Goal: Information Seeking & Learning: Learn about a topic

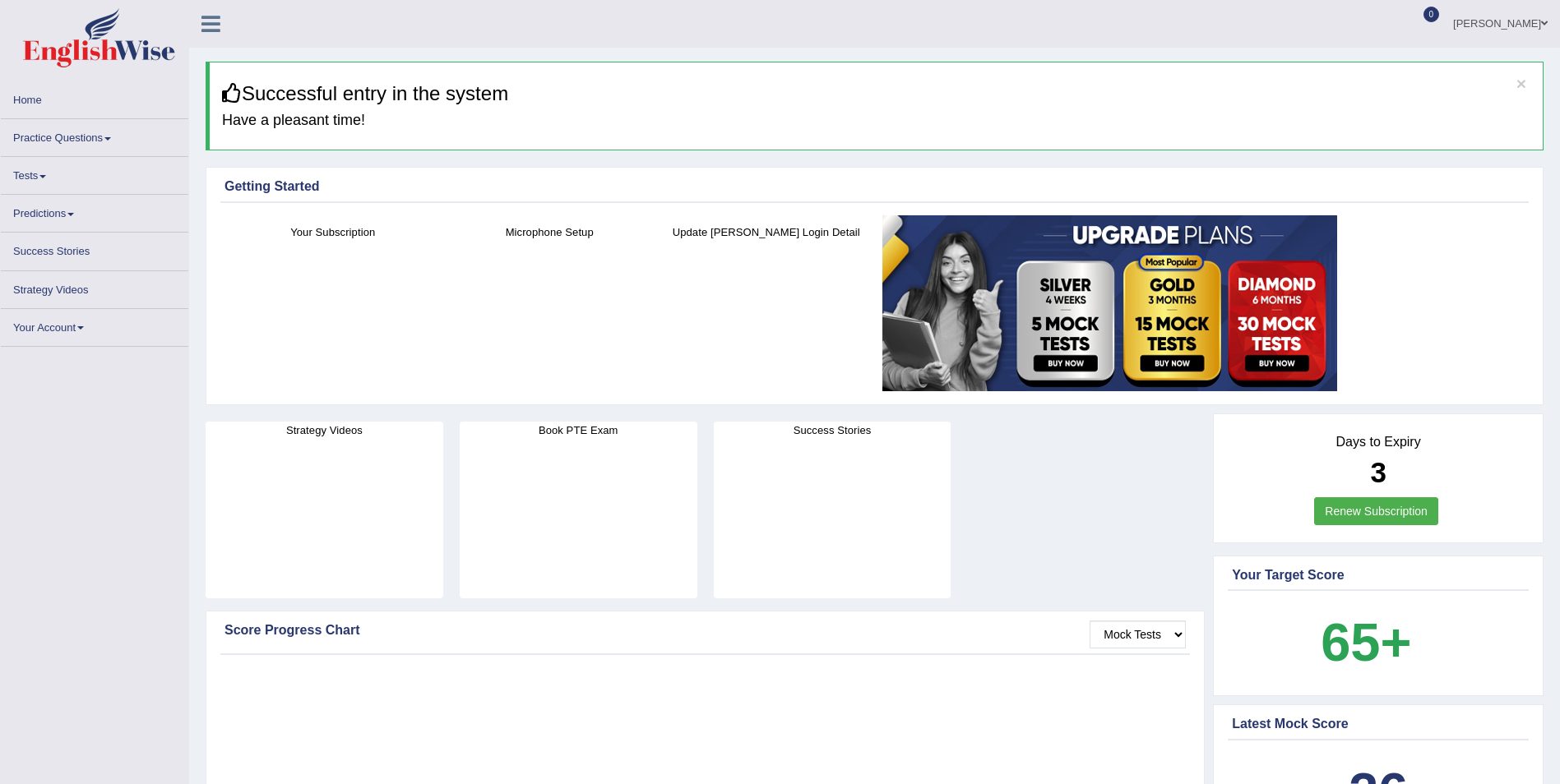
click at [106, 139] on link "Practice Questions" at bounding box center [94, 135] width 188 height 32
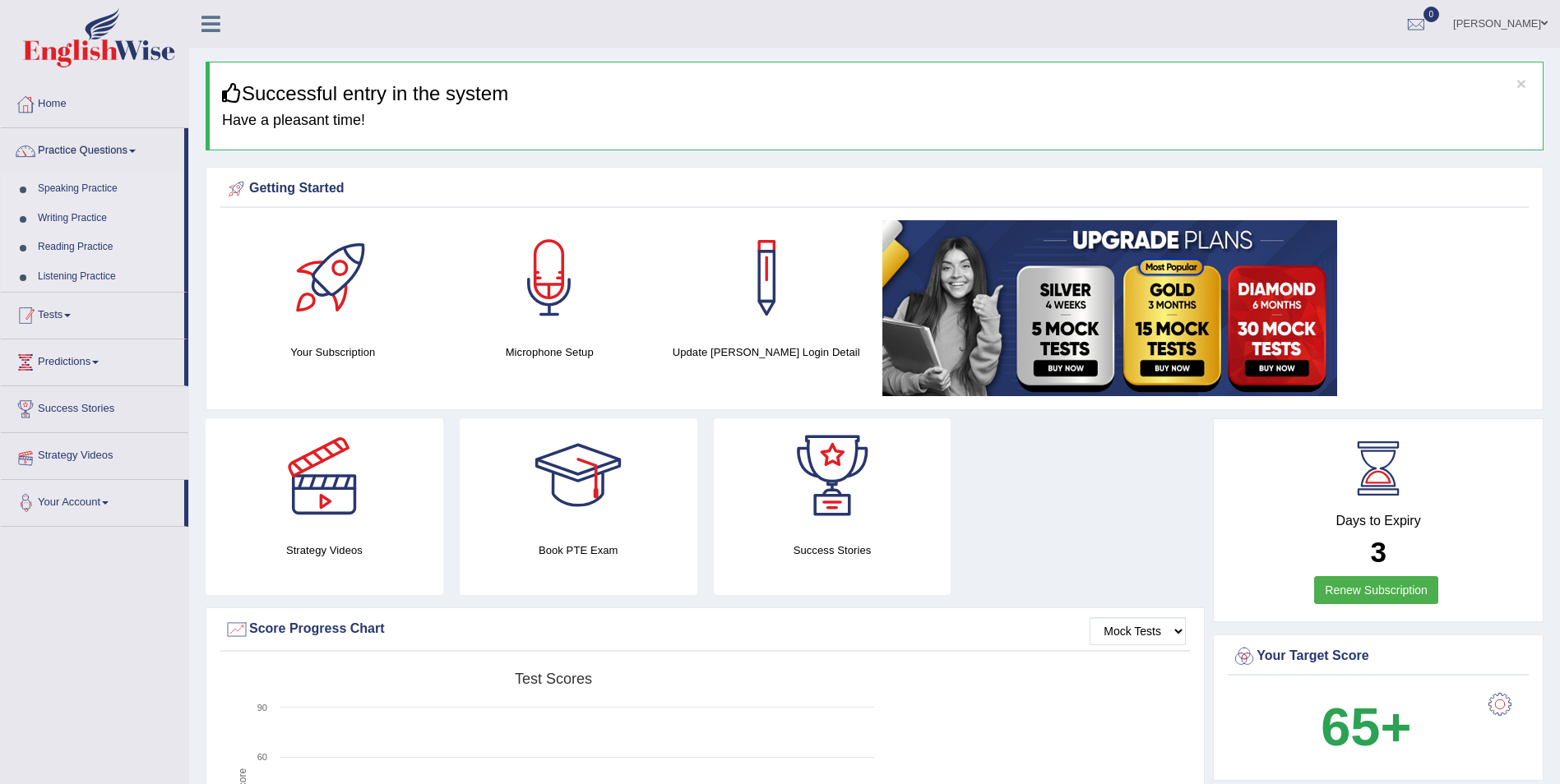
drag, startPoint x: 134, startPoint y: 342, endPoint x: 167, endPoint y: 359, distance: 37.1
click at [150, 353] on ul "Home Practice Questions Speaking Practice Read Aloud Repeat Sentence Describe I…" at bounding box center [94, 304] width 188 height 446
click at [51, 315] on link "Tests" at bounding box center [92, 313] width 184 height 41
drag, startPoint x: 58, startPoint y: 307, endPoint x: 131, endPoint y: 333, distance: 77.5
click at [60, 307] on li "Tests Take Practice Sectional Test Take Mock Test History" at bounding box center [94, 300] width 188 height 60
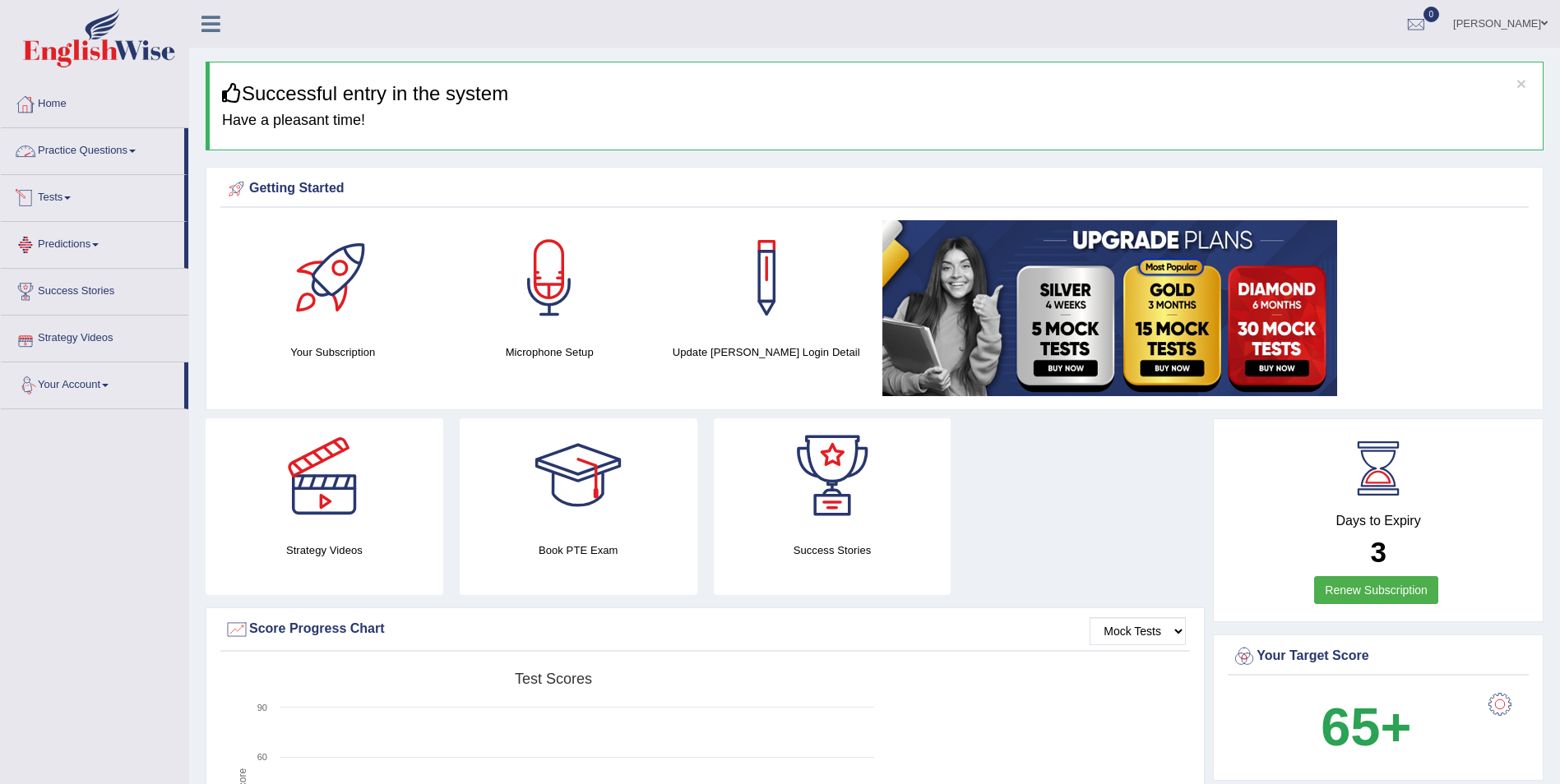
click at [116, 143] on link "Practice Questions" at bounding box center [92, 148] width 184 height 41
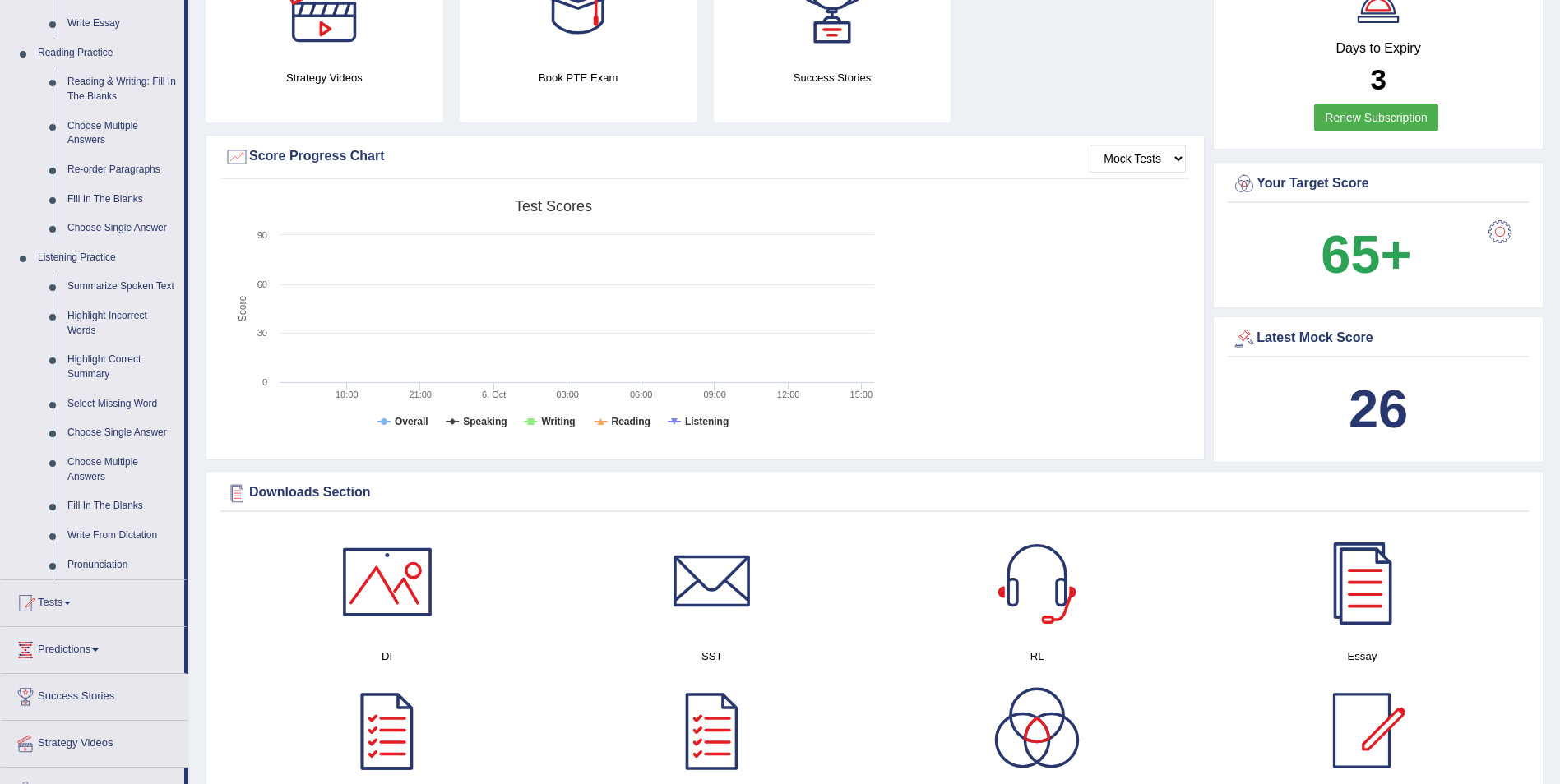
scroll to position [576, 0]
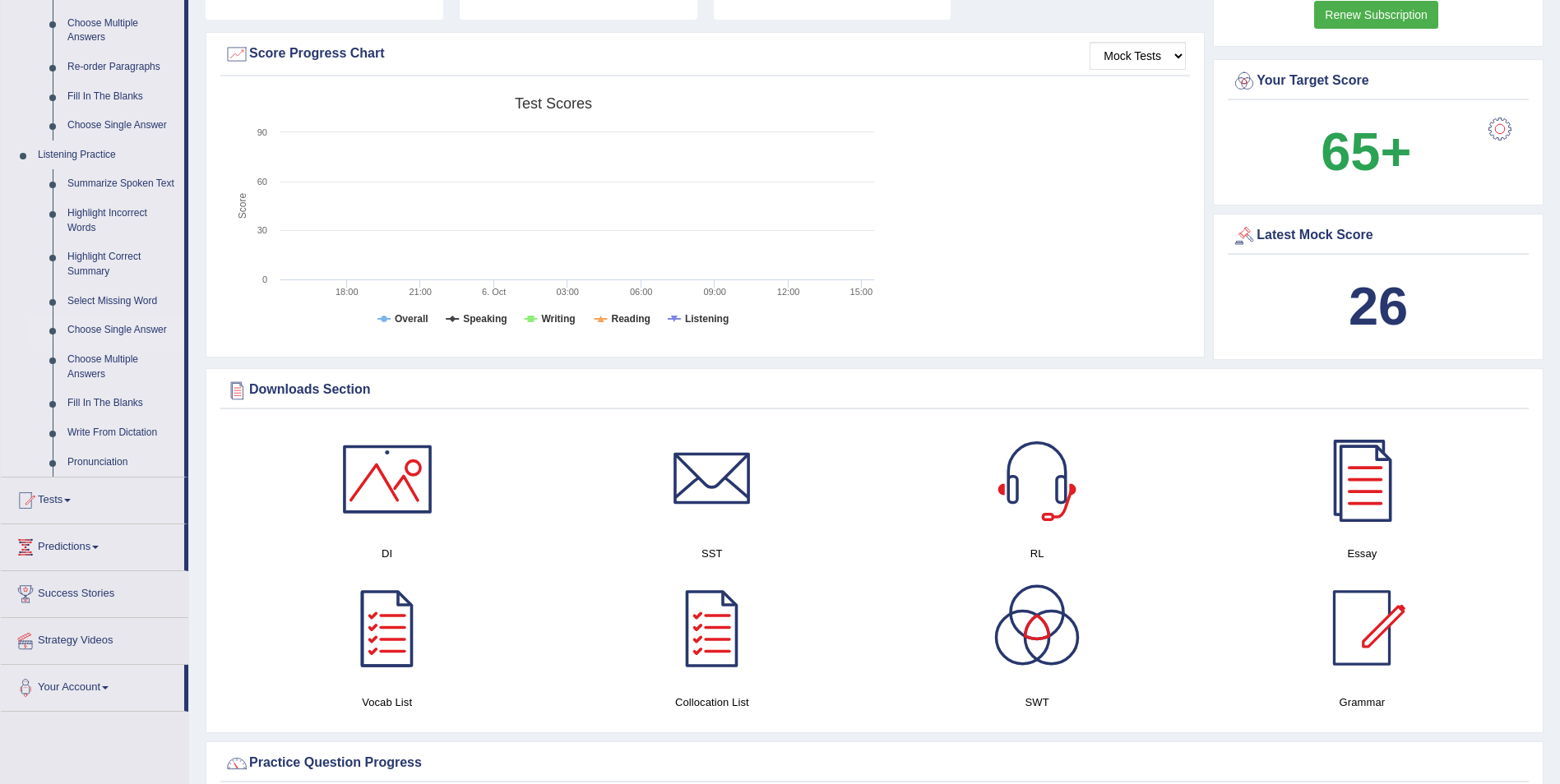
click at [147, 330] on link "Choose Single Answer" at bounding box center [121, 330] width 124 height 30
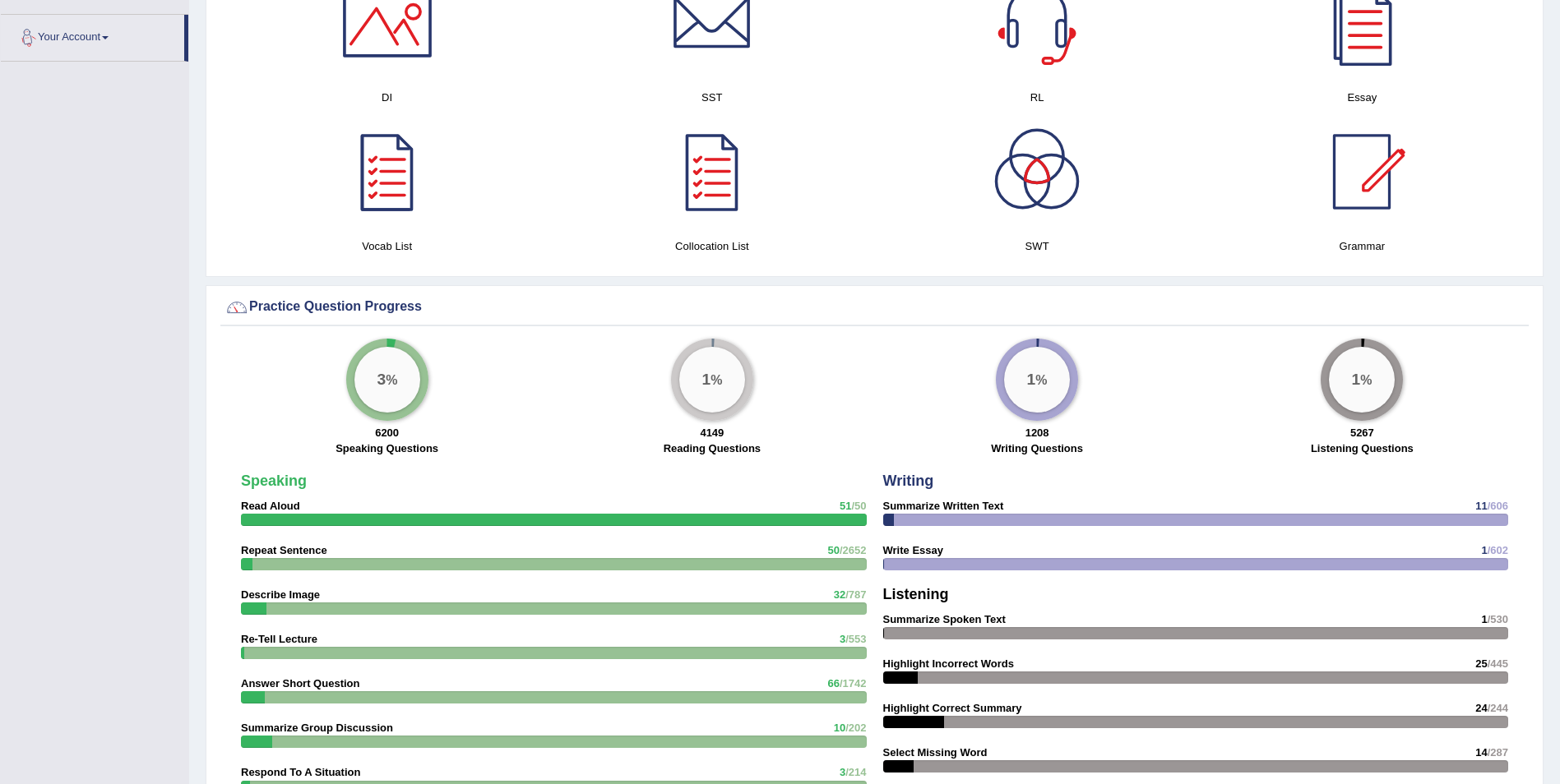
scroll to position [1094, 0]
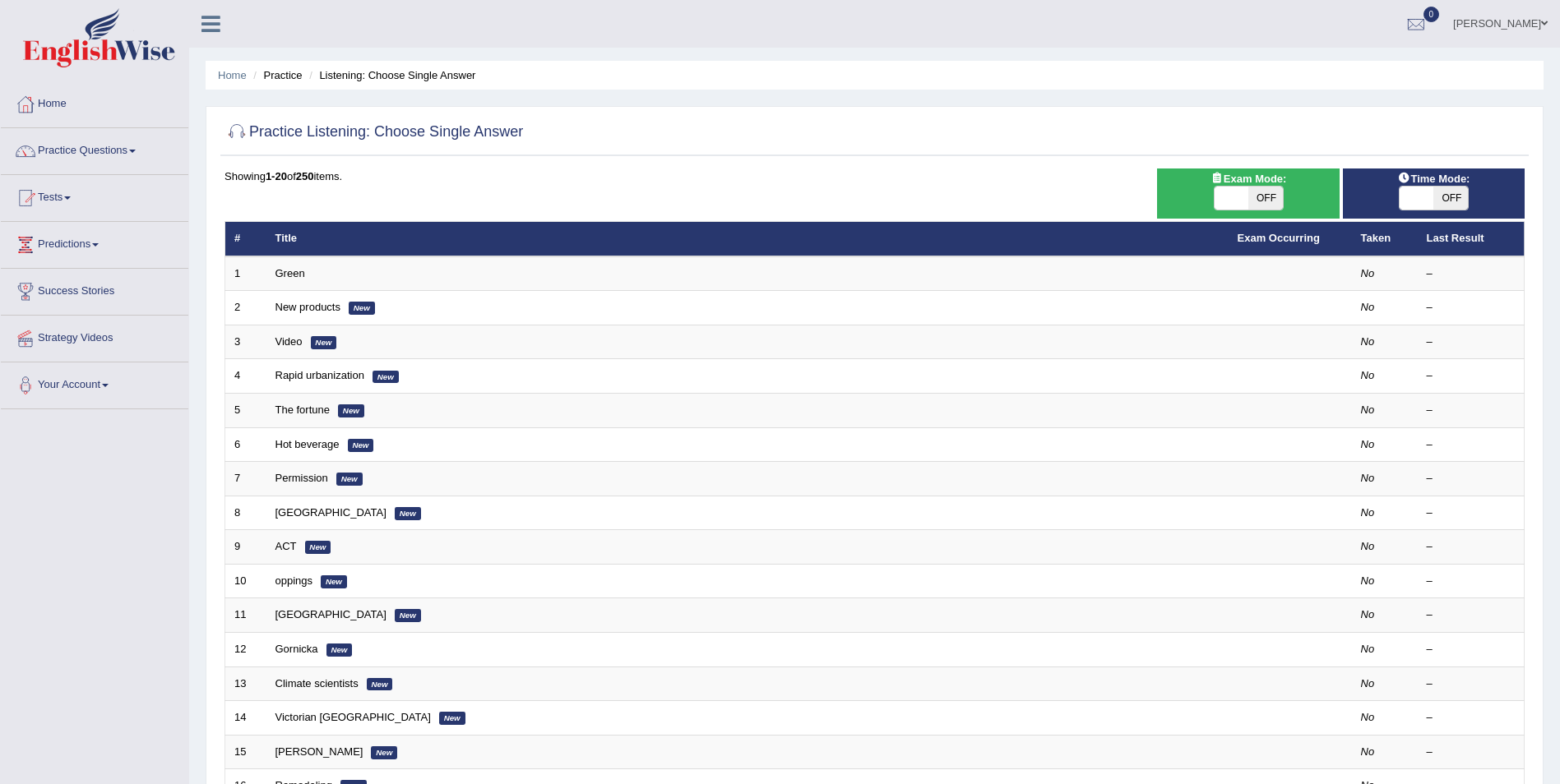
click at [124, 148] on link "Practice Questions" at bounding box center [94, 148] width 188 height 41
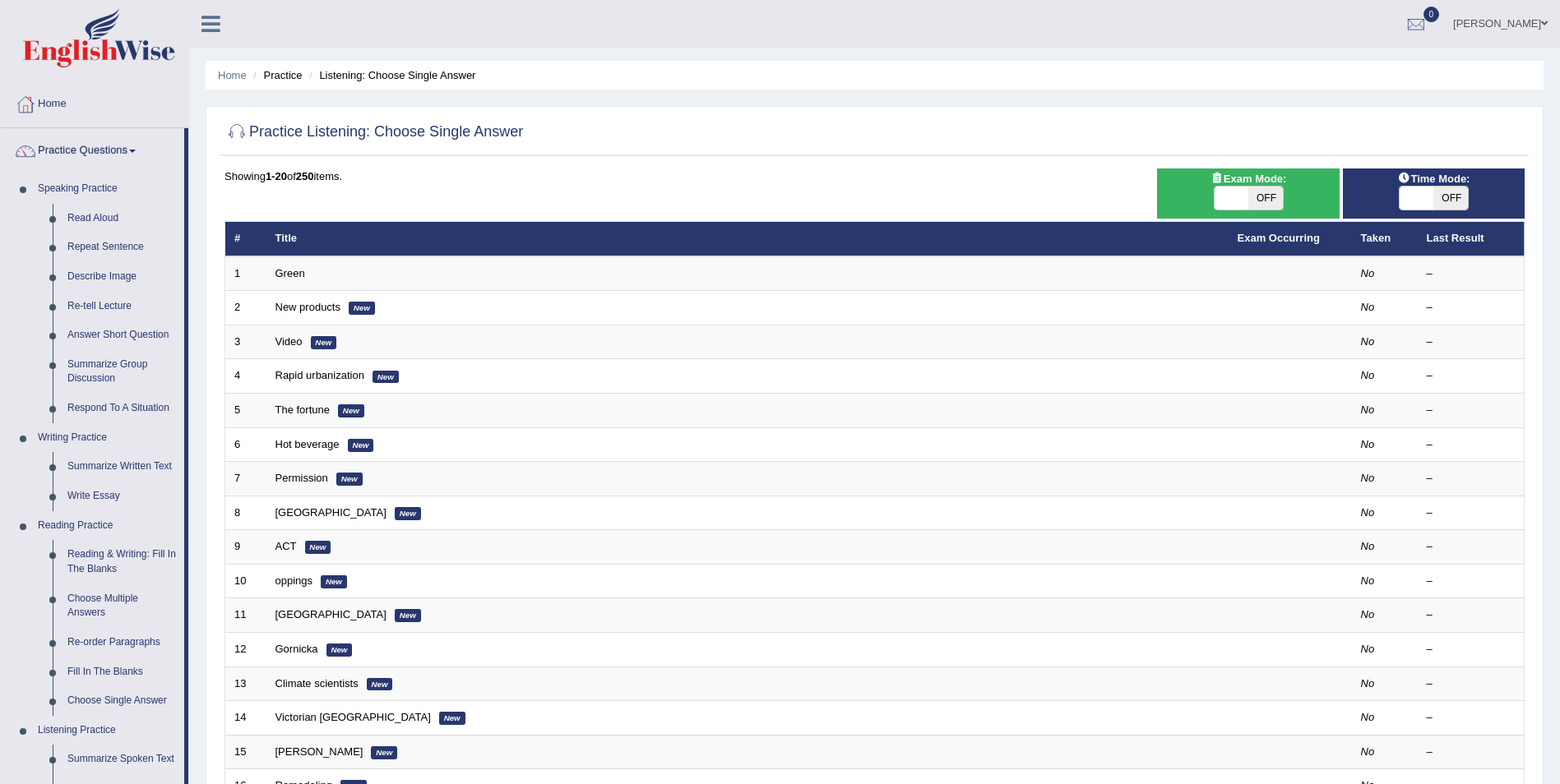
scroll to position [328, 0]
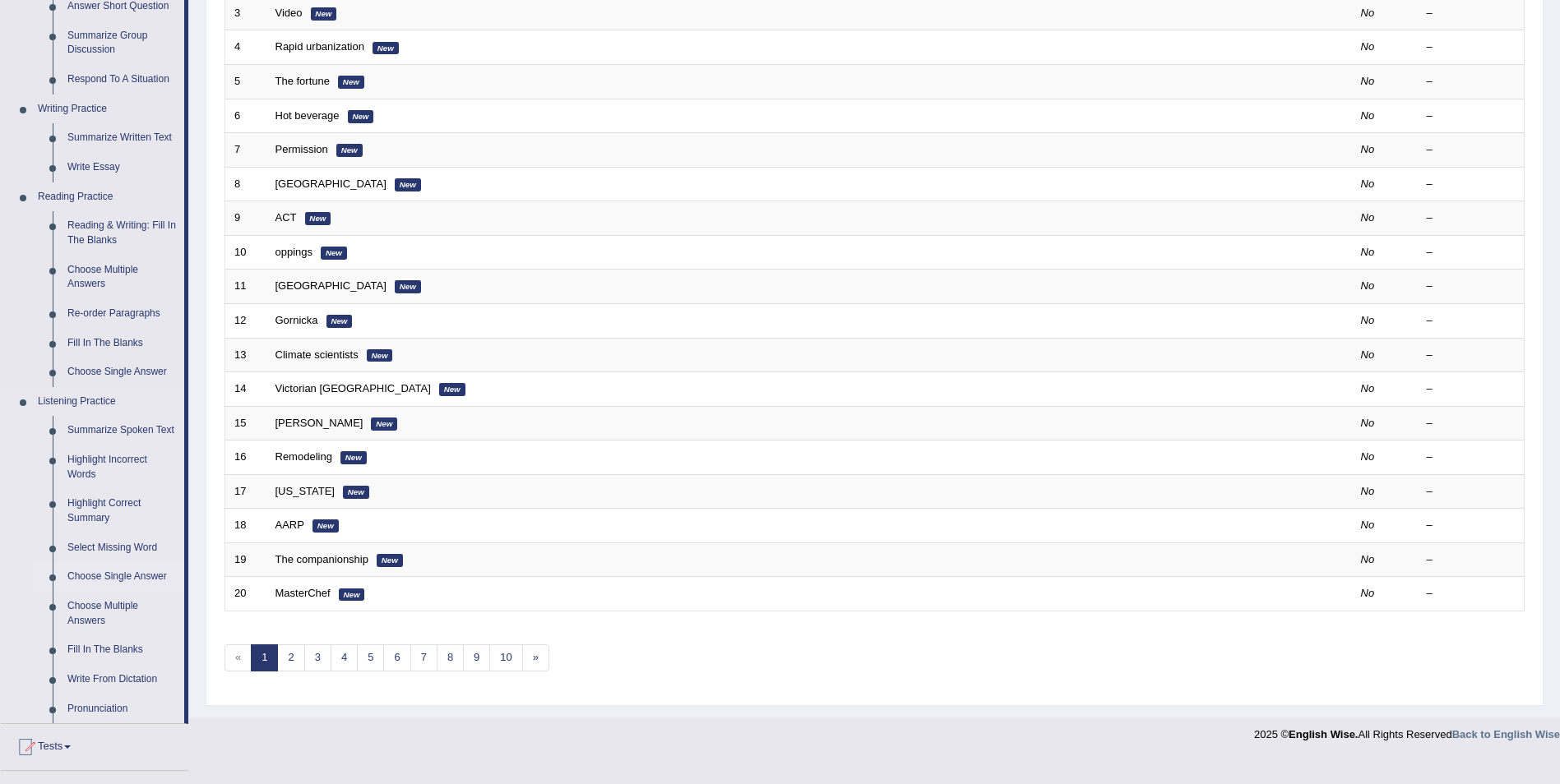
click at [111, 579] on link "Choose Single Answer" at bounding box center [121, 578] width 124 height 30
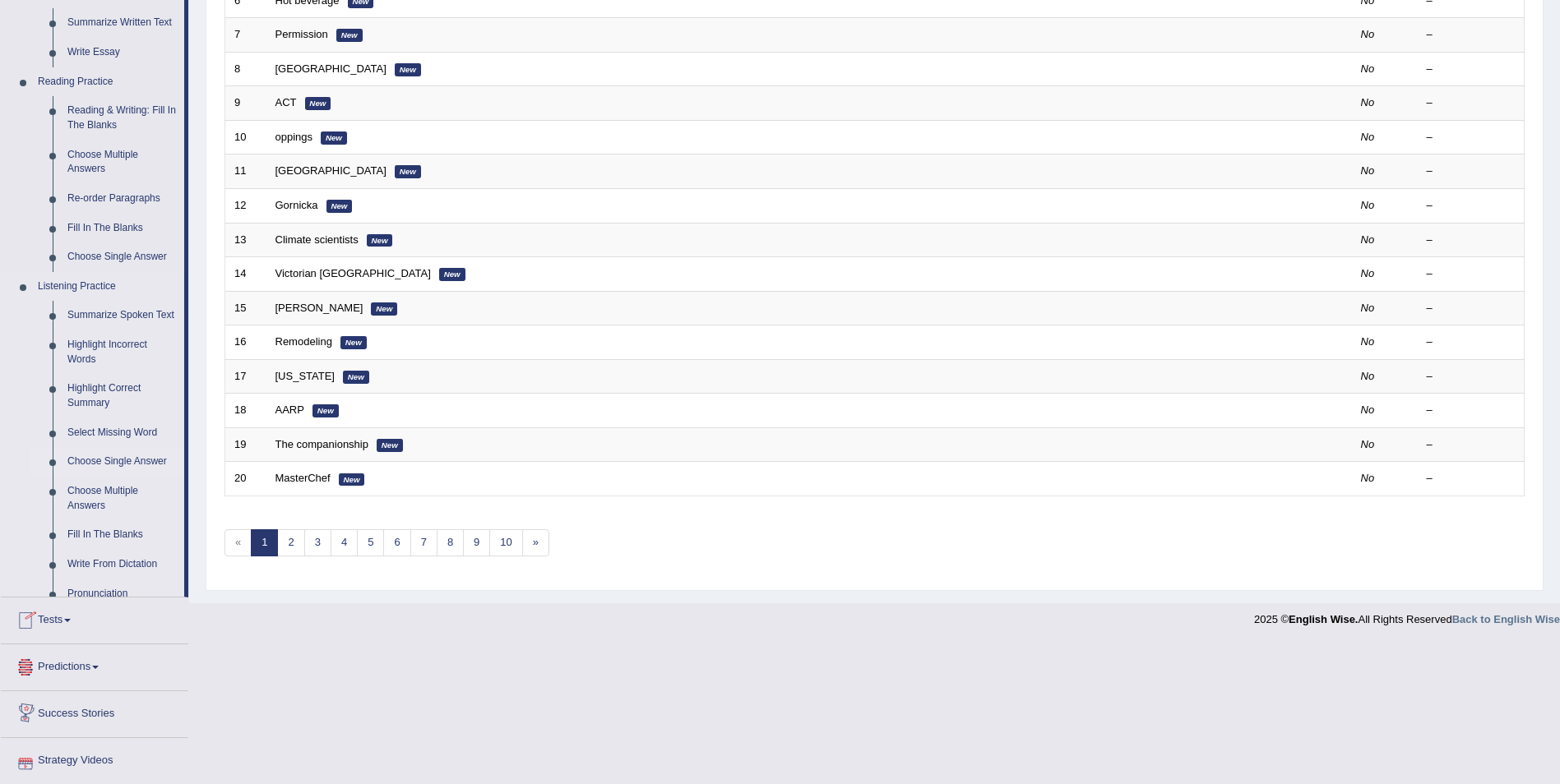
scroll to position [504, 0]
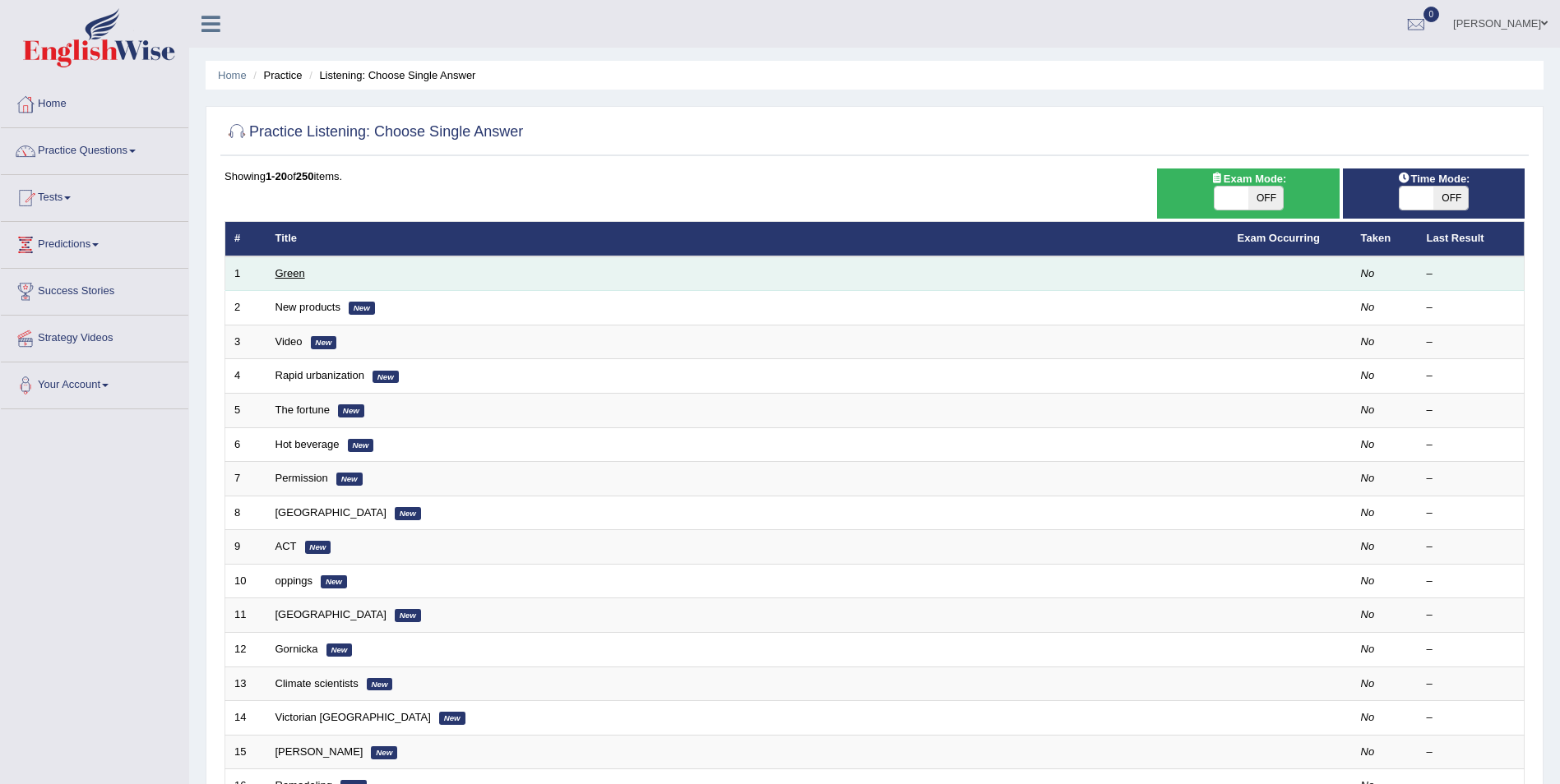
click at [300, 272] on link "Green" at bounding box center [291, 273] width 30 height 12
click at [290, 275] on link "Green" at bounding box center [291, 273] width 30 height 12
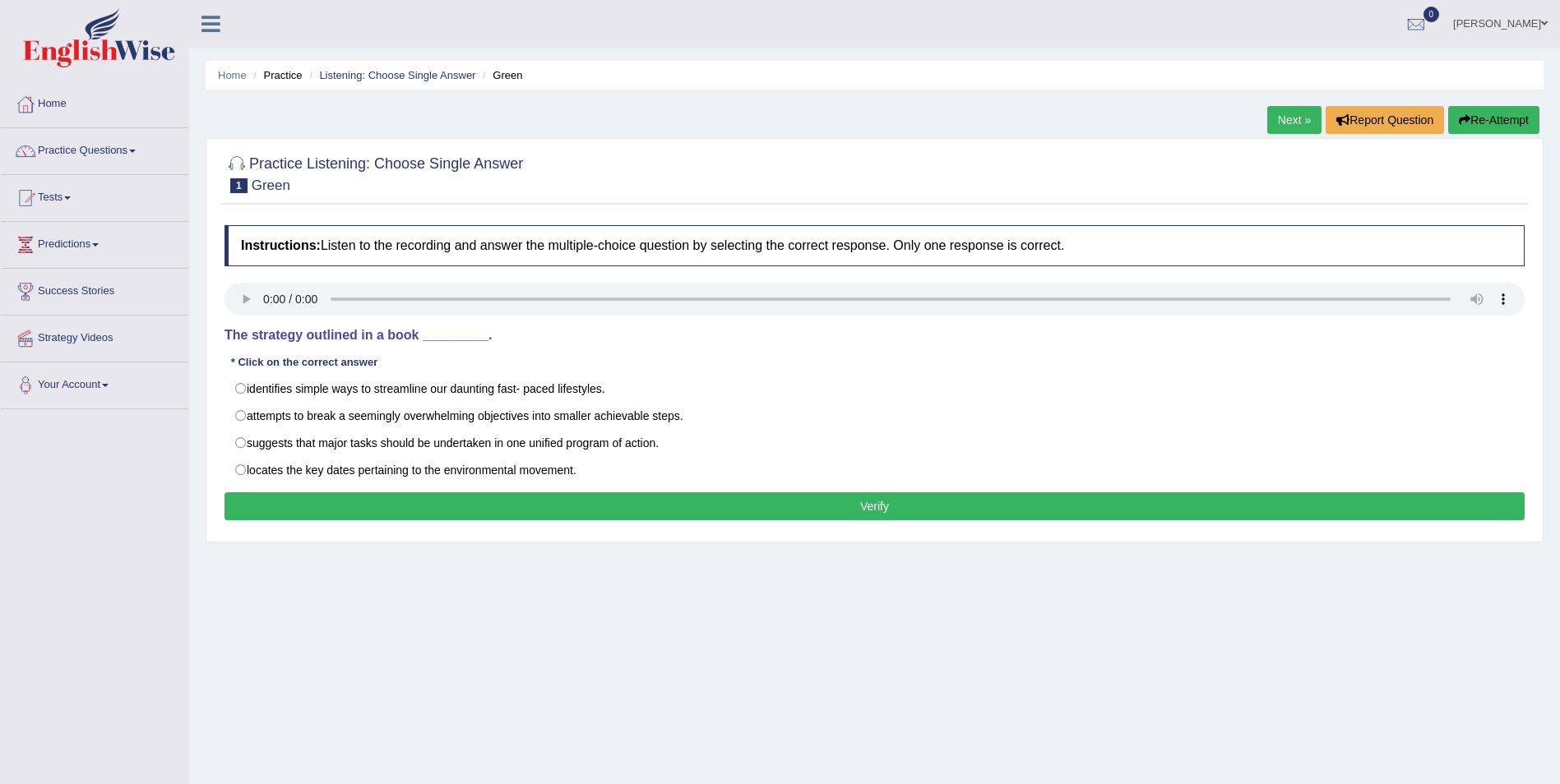
click at [1295, 124] on link "Next »" at bounding box center [1295, 120] width 55 height 28
click at [1285, 123] on link "Next »" at bounding box center [1295, 120] width 55 height 28
click at [1287, 120] on link "Next »" at bounding box center [1295, 120] width 55 height 28
click at [1285, 121] on link "Next »" at bounding box center [1295, 120] width 55 height 28
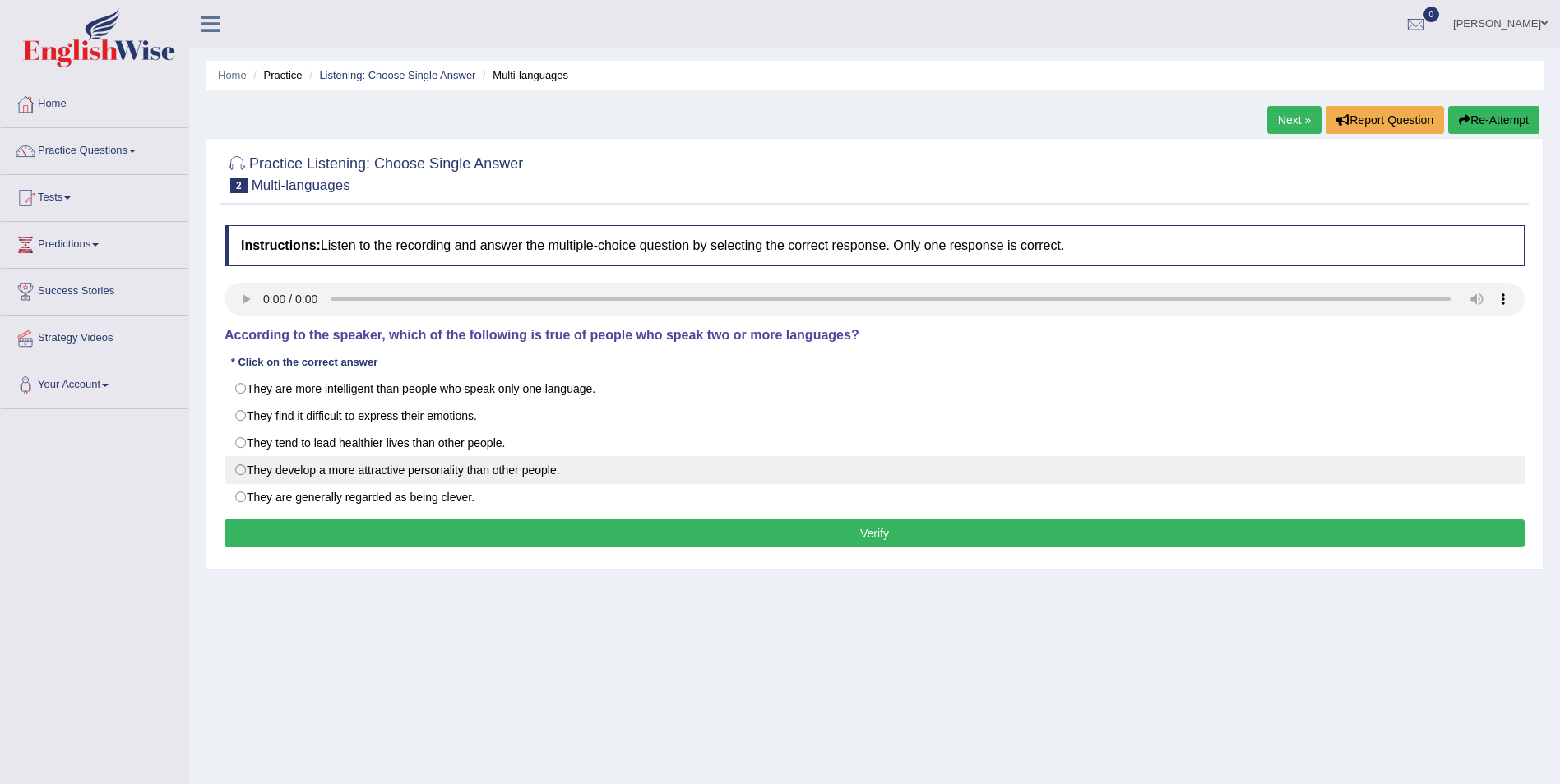
click at [240, 475] on label "They develop a more attractive personality than other people." at bounding box center [875, 470] width 1301 height 28
radio input "true"
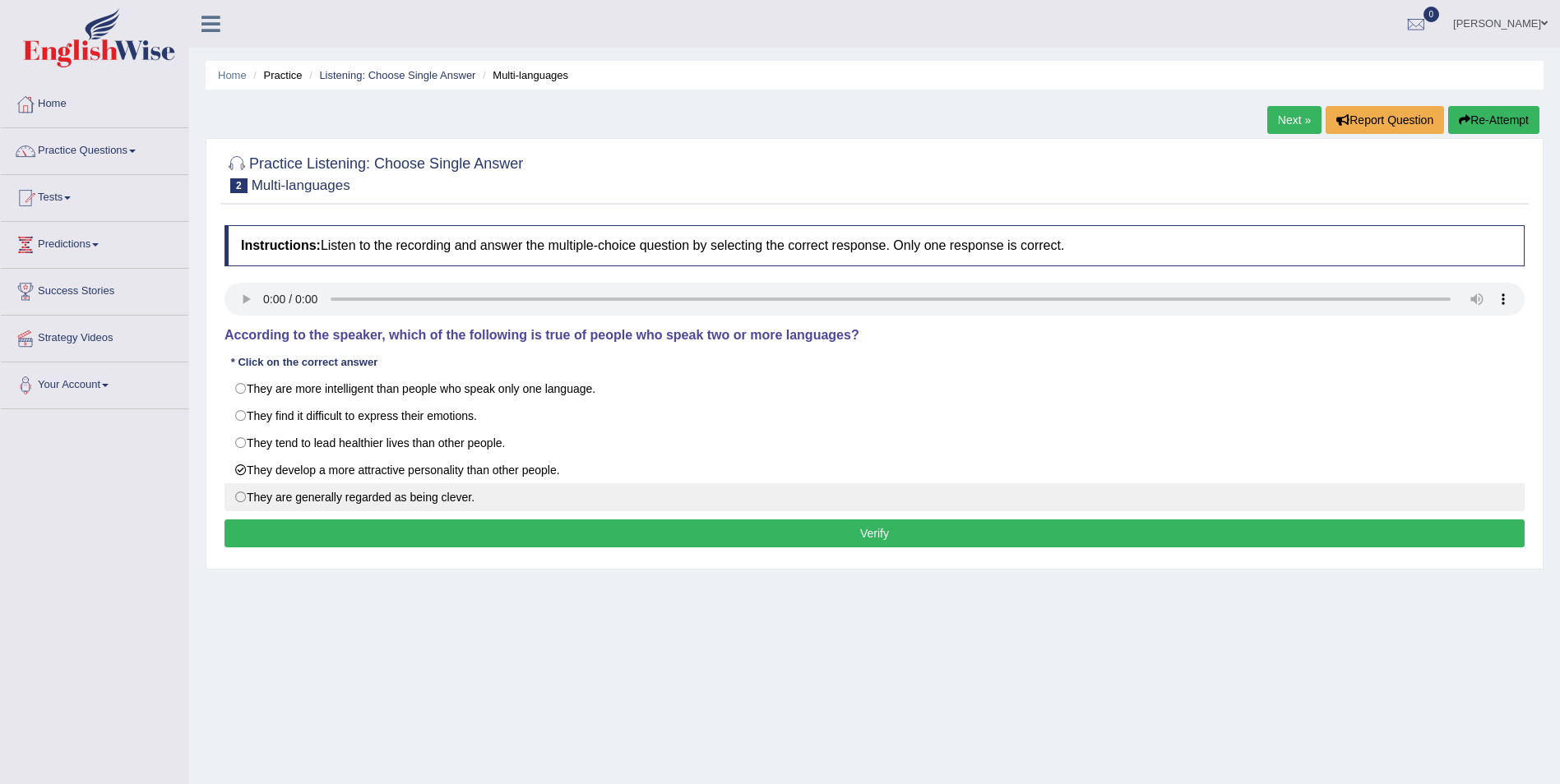
click at [237, 504] on label "They are generally regarded as being clever." at bounding box center [875, 497] width 1301 height 28
radio input "true"
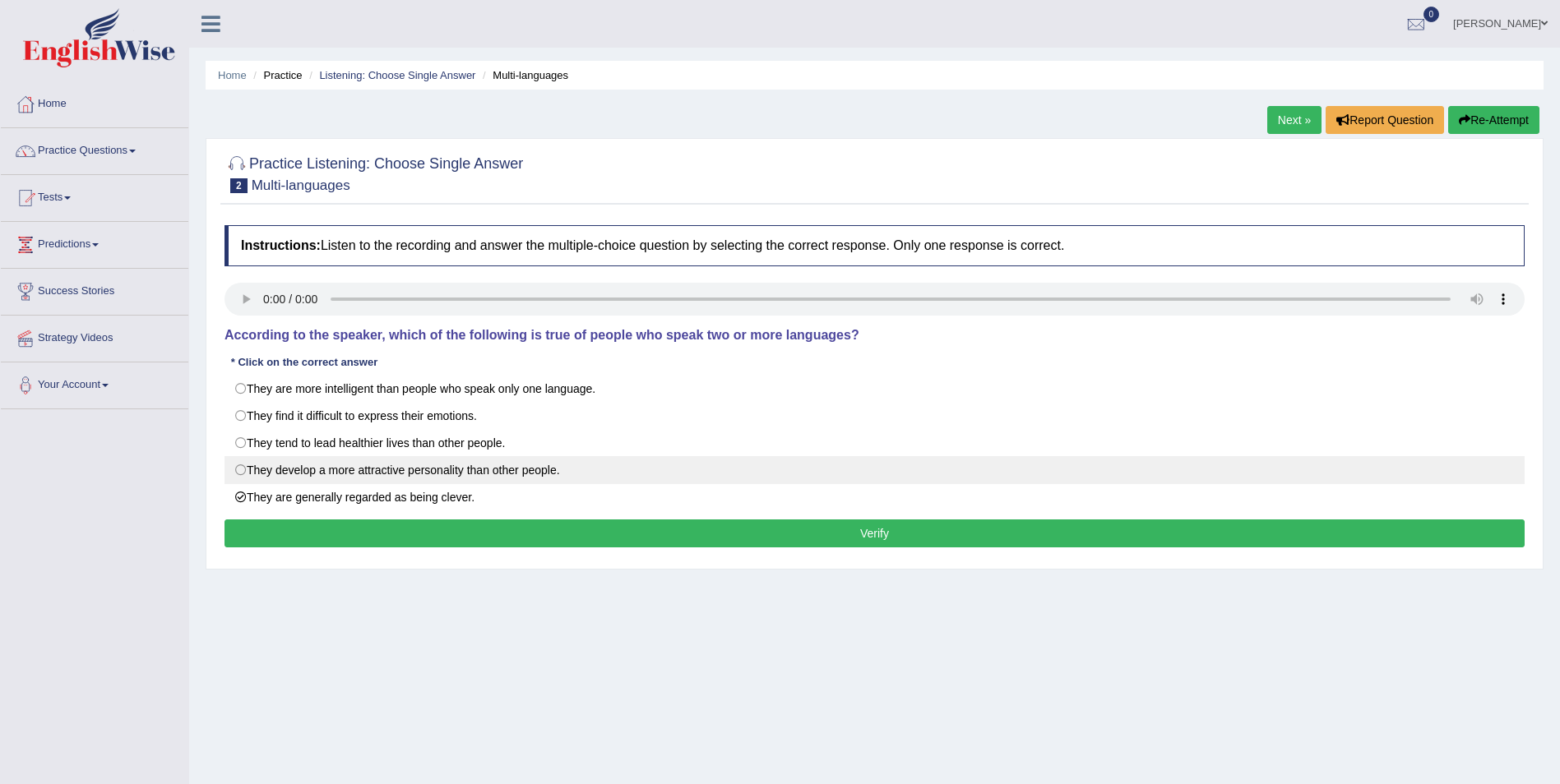
click at [239, 471] on label "They develop a more attractive personality than other people." at bounding box center [875, 470] width 1301 height 28
radio input "true"
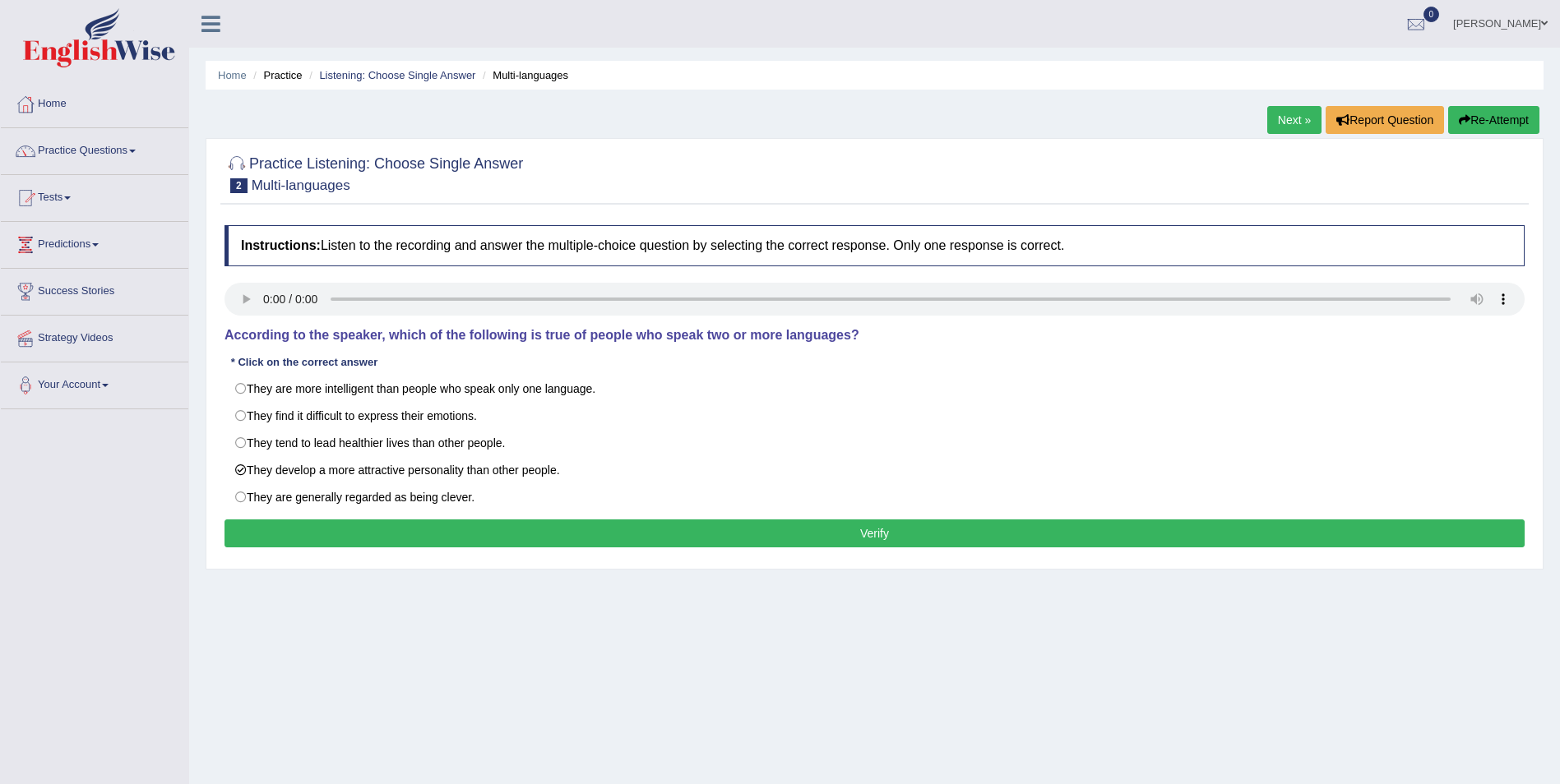
click at [978, 537] on button "Verify" at bounding box center [875, 534] width 1301 height 28
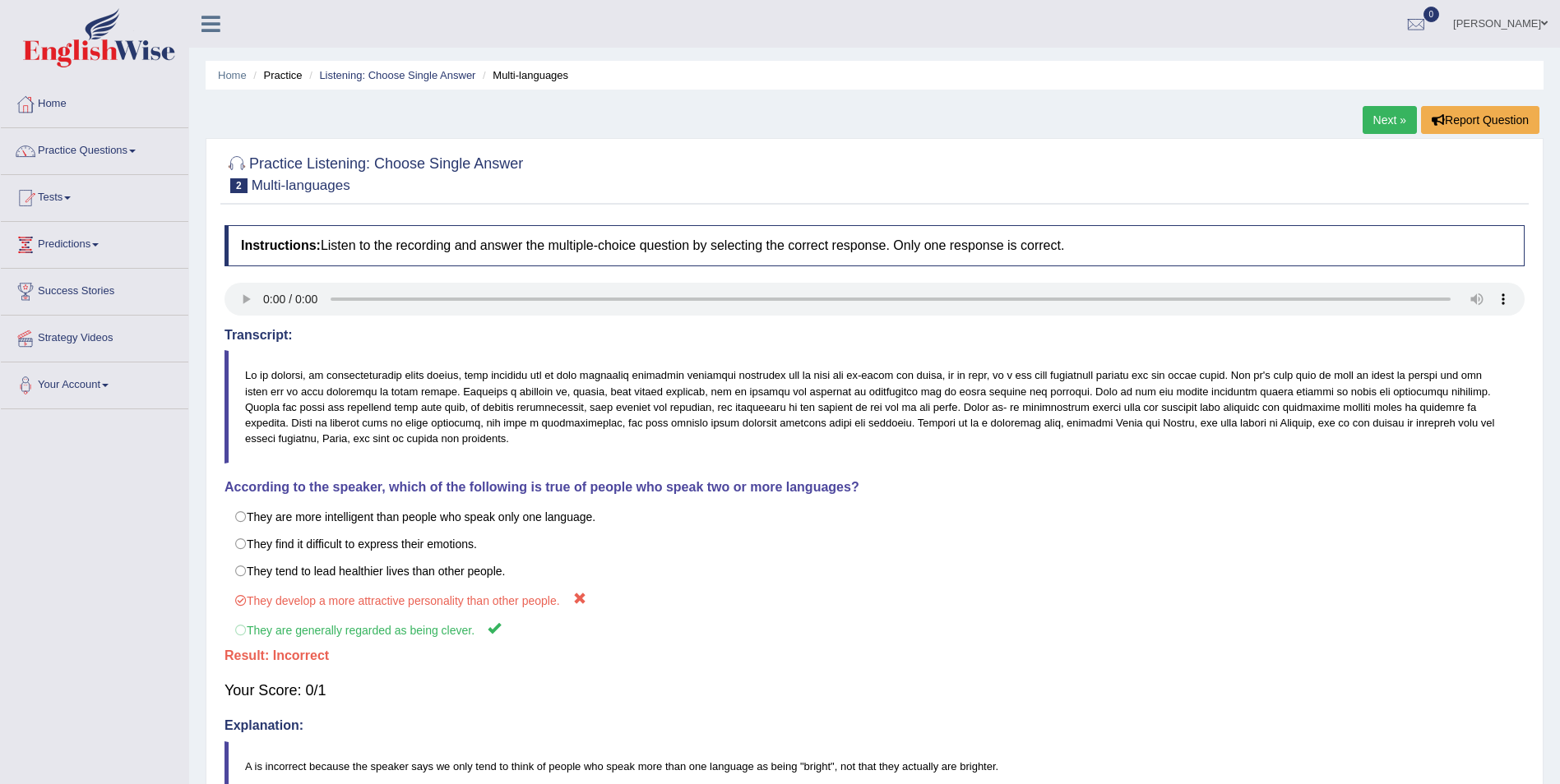
click at [1397, 122] on link "Next »" at bounding box center [1390, 120] width 55 height 28
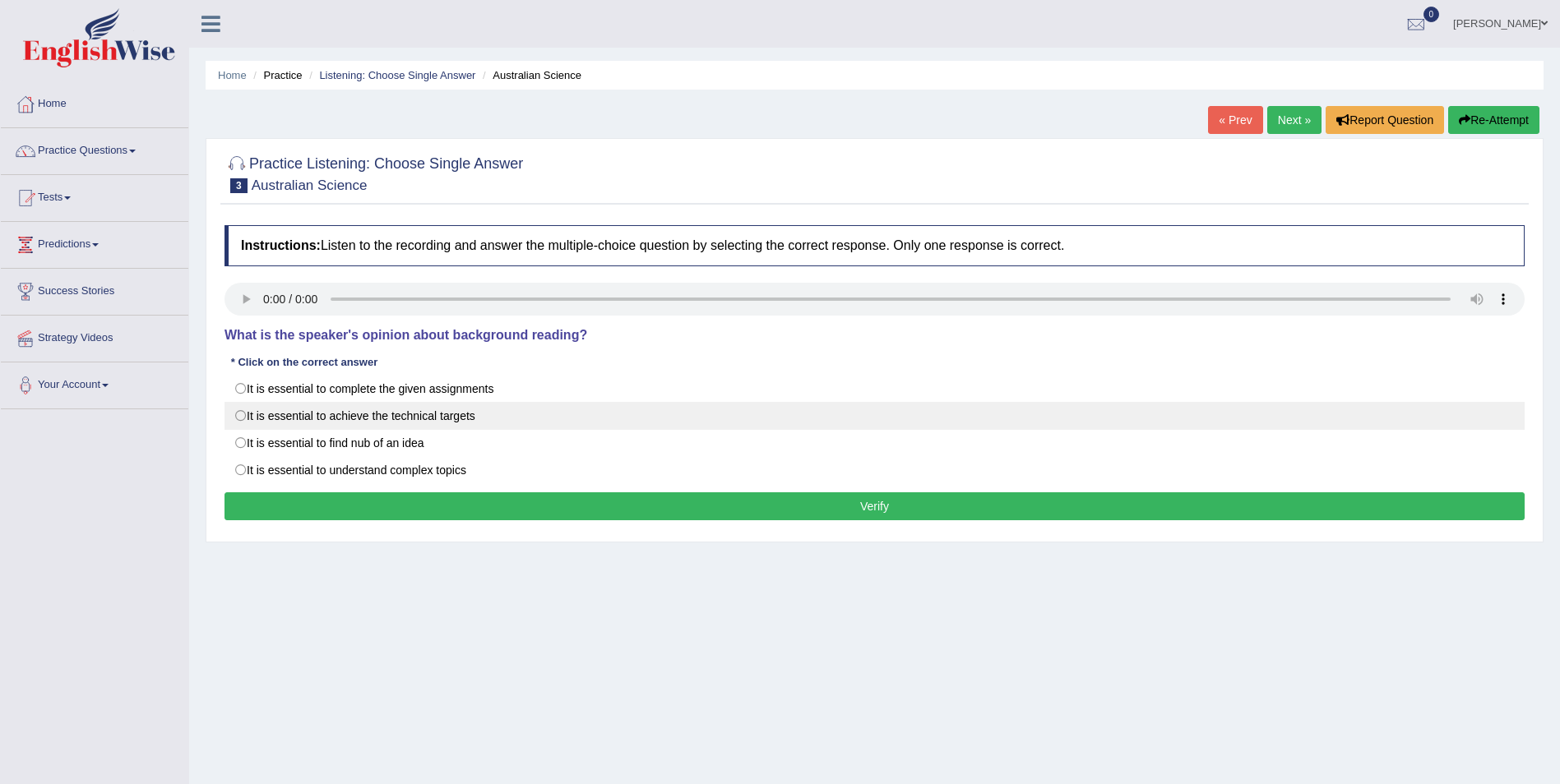
drag, startPoint x: 242, startPoint y: 416, endPoint x: 241, endPoint y: 428, distance: 12.0
click at [241, 416] on label "It is essential to achieve the technical targets" at bounding box center [875, 416] width 1301 height 28
radio input "true"
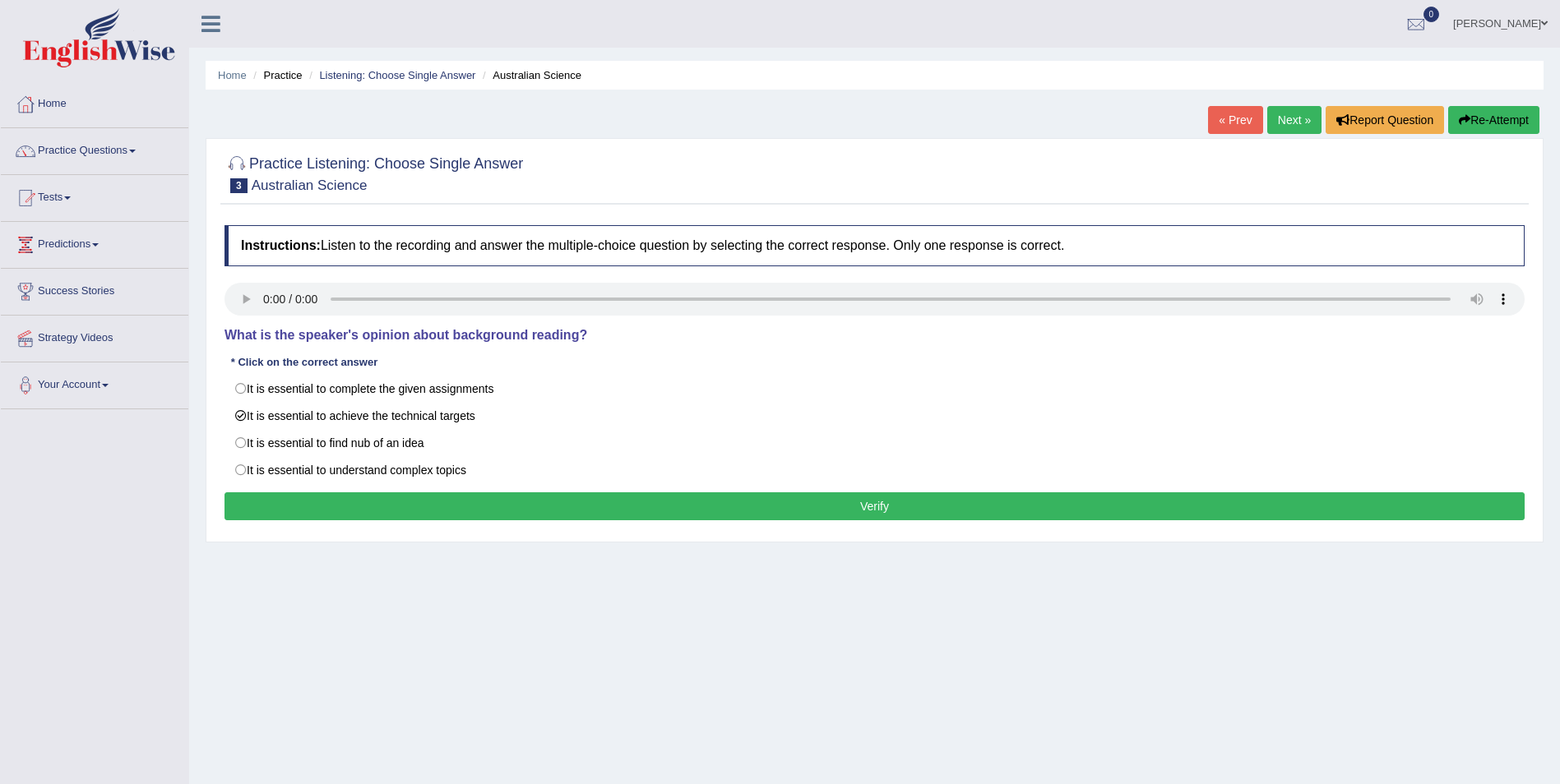
click at [359, 520] on button "Verify" at bounding box center [875, 506] width 1301 height 28
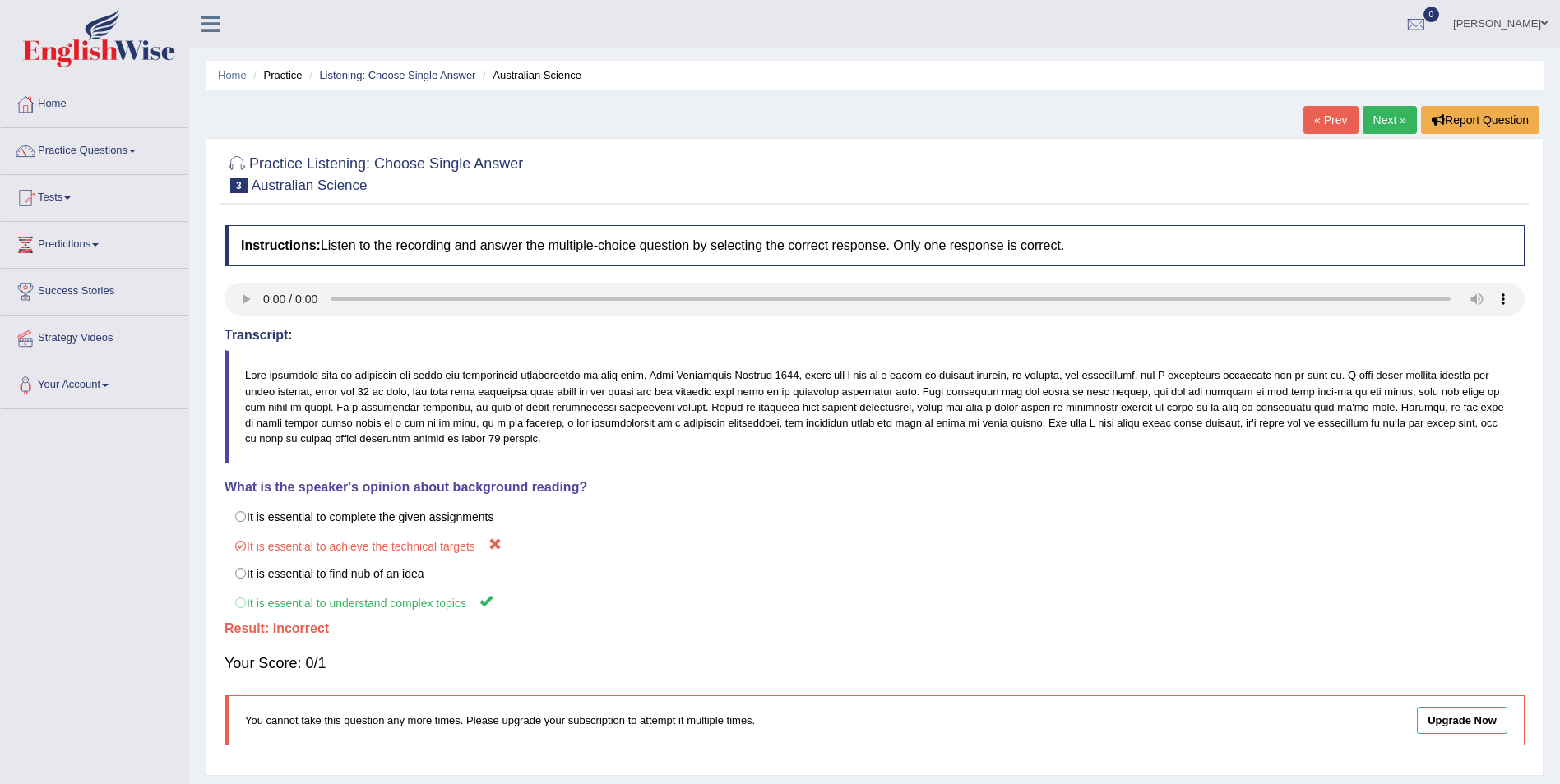
click at [1379, 110] on link "Next »" at bounding box center [1390, 120] width 55 height 28
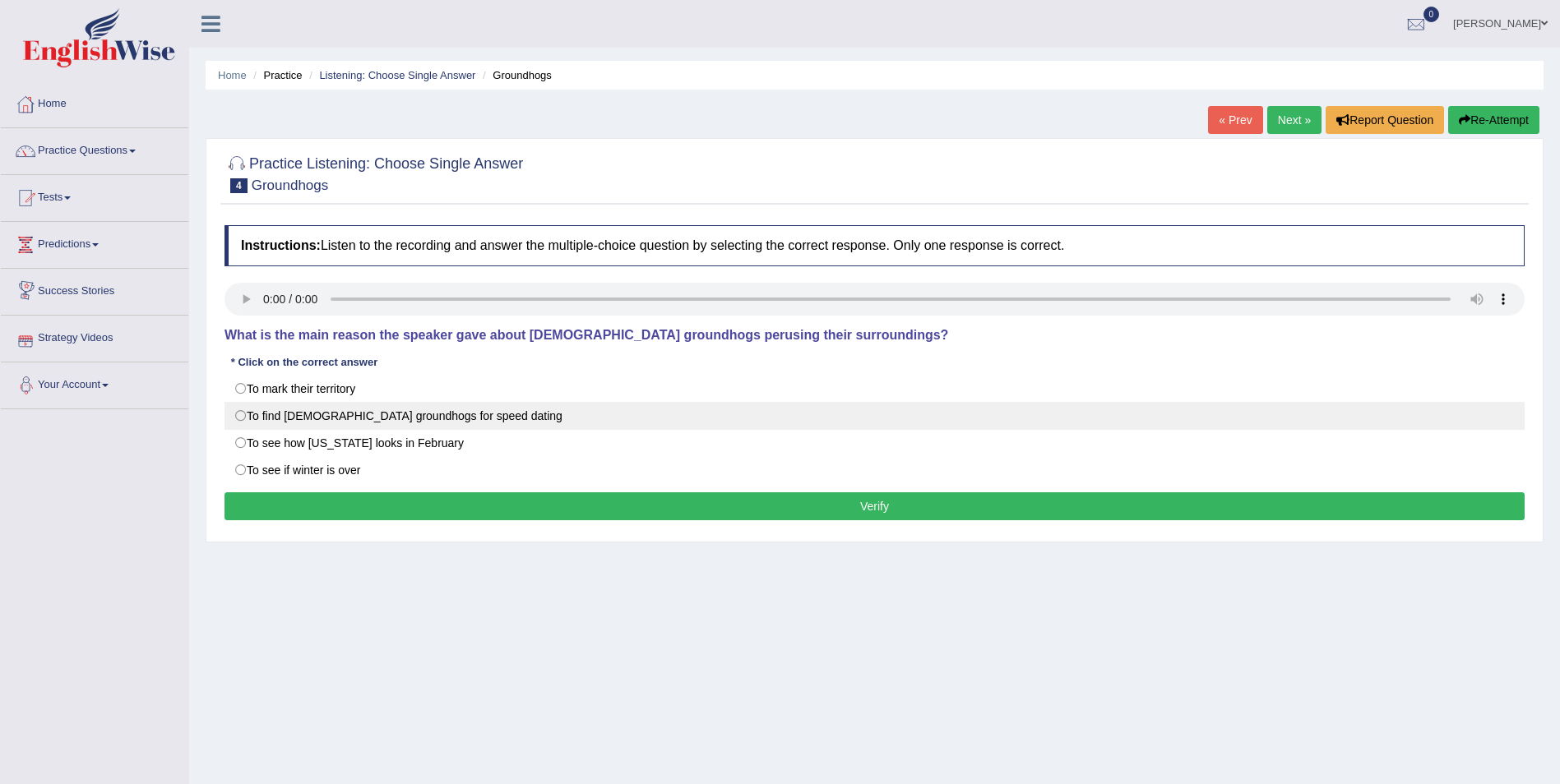
click at [248, 417] on label "To find [DEMOGRAPHIC_DATA] groundhogs for speed dating" at bounding box center [875, 416] width 1301 height 28
radio input "true"
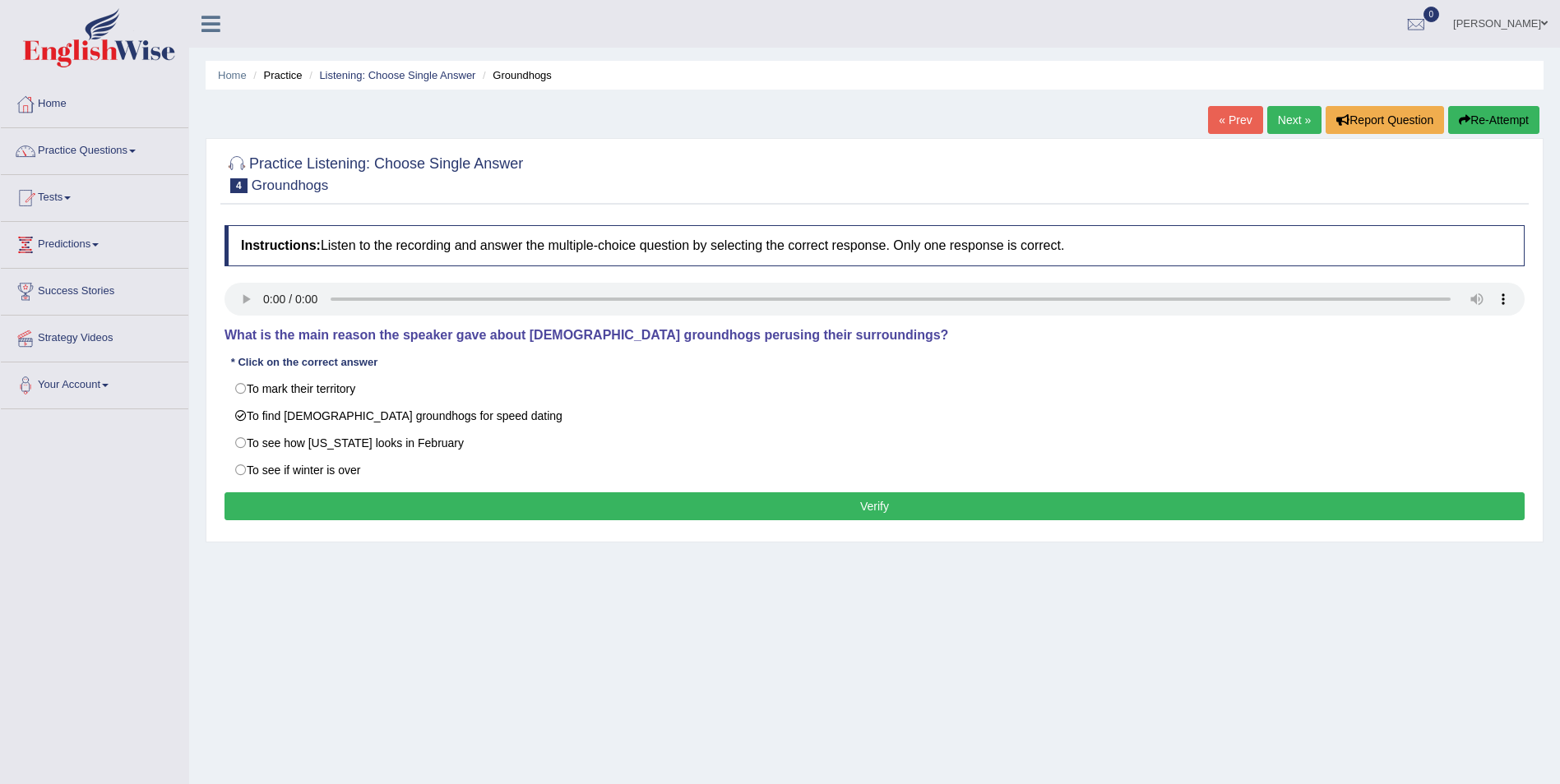
click at [610, 562] on div "Home Practice Listening: Choose Single Answer Groundhogs « Prev Next » Report Q…" at bounding box center [875, 411] width 1371 height 822
click at [602, 526] on div "Instructions: Listen to the recording and answer the multiple-choice question b…" at bounding box center [875, 375] width 1309 height 317
click at [602, 506] on button "Verify" at bounding box center [875, 506] width 1301 height 28
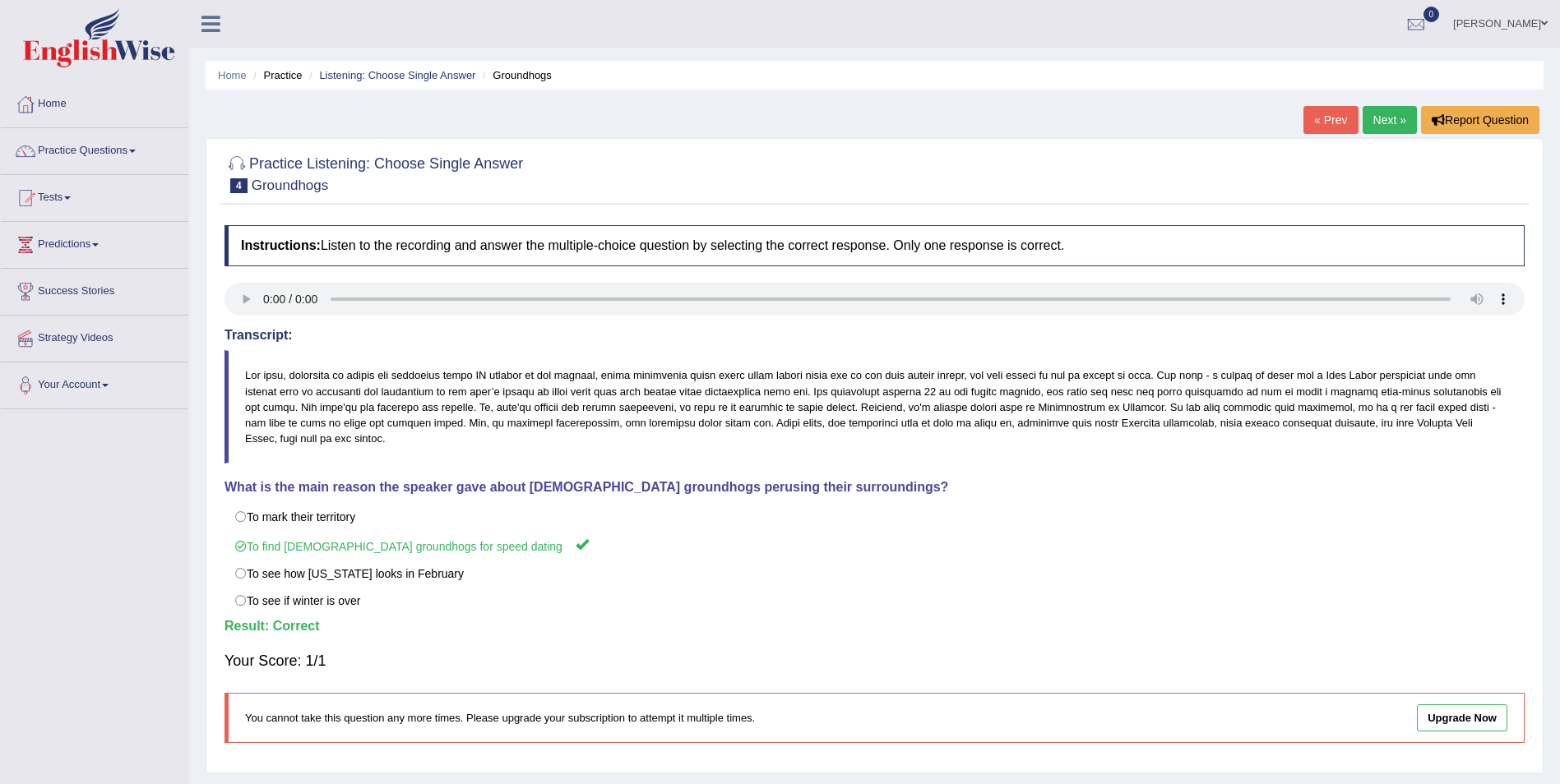
click at [1402, 123] on link "Next »" at bounding box center [1390, 120] width 55 height 28
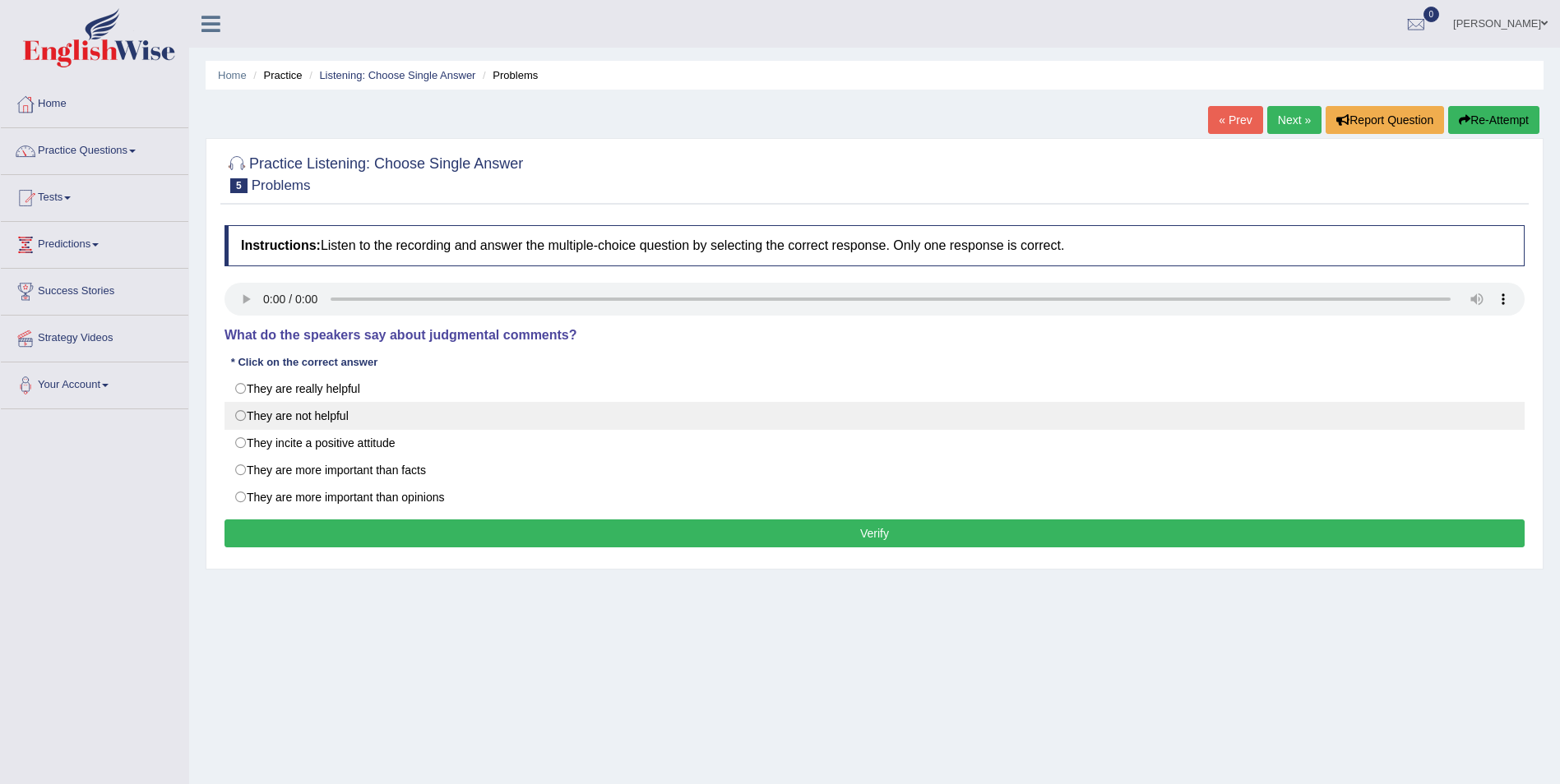
click at [240, 415] on label "They are not helpful" at bounding box center [875, 416] width 1301 height 28
radio input "true"
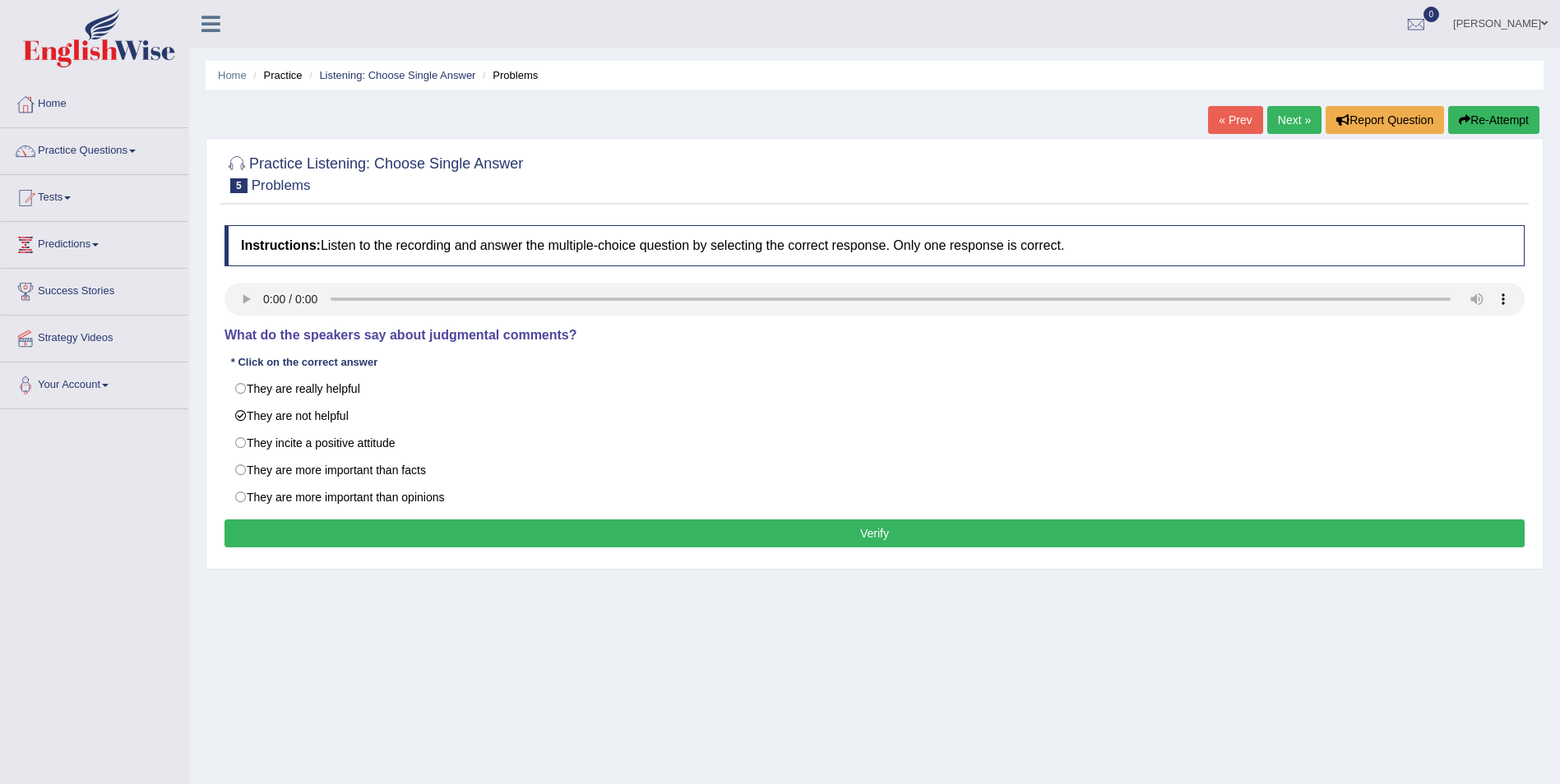
click at [629, 545] on button "Verify" at bounding box center [875, 534] width 1301 height 28
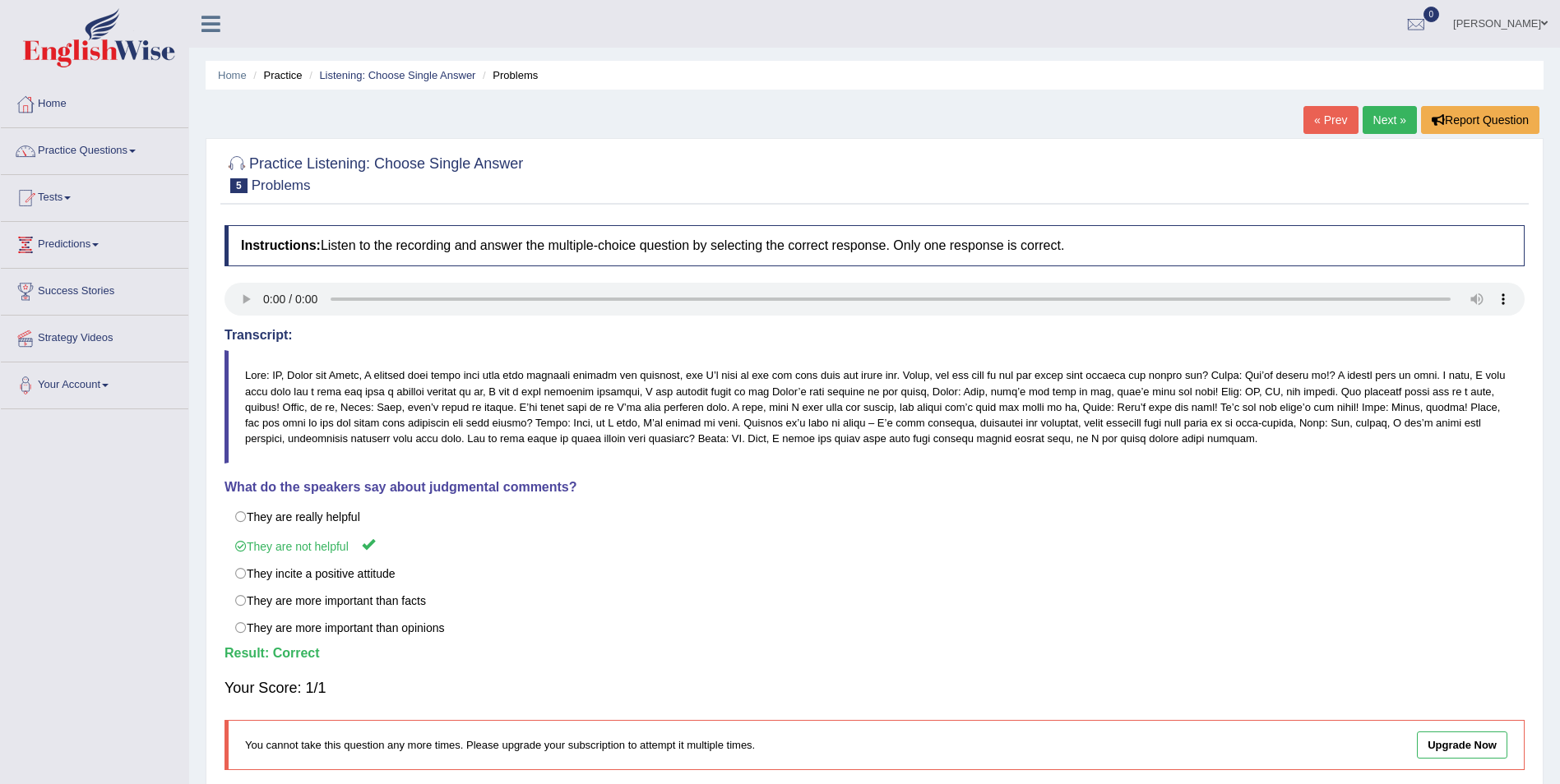
click at [1383, 127] on link "Next »" at bounding box center [1390, 120] width 55 height 28
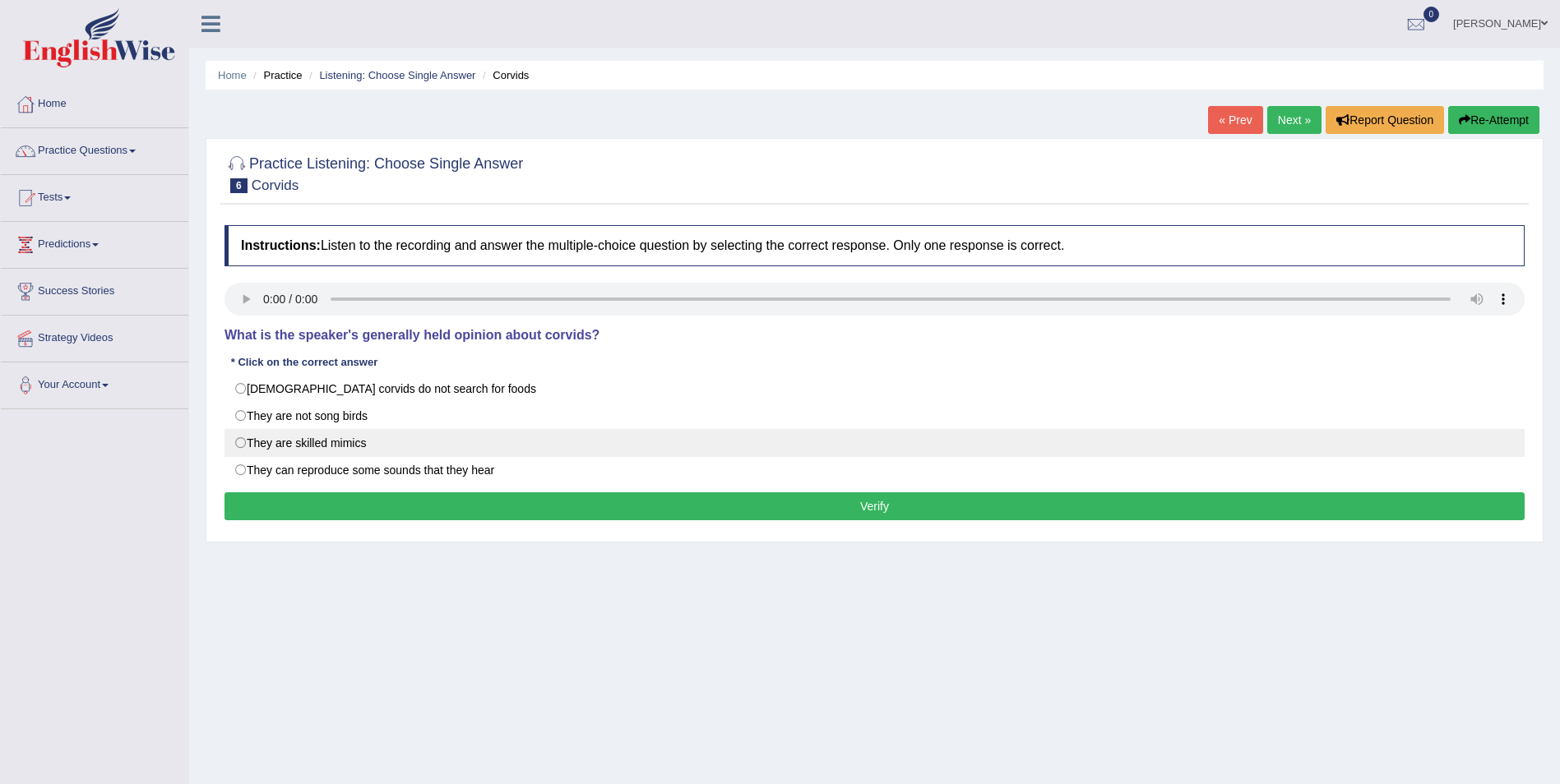
click at [241, 448] on label "They are skilled mimics" at bounding box center [875, 443] width 1301 height 28
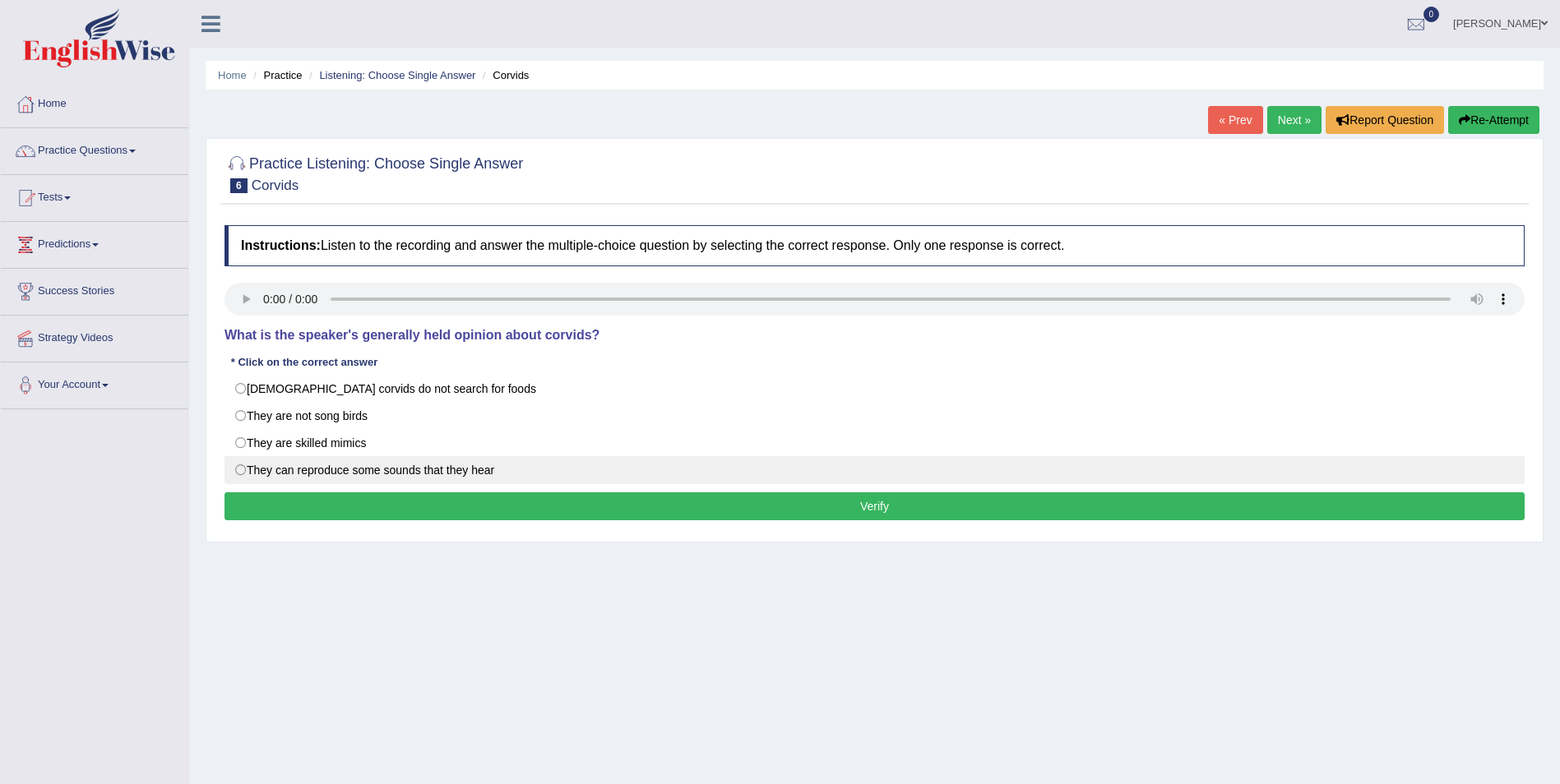
radio input "true"
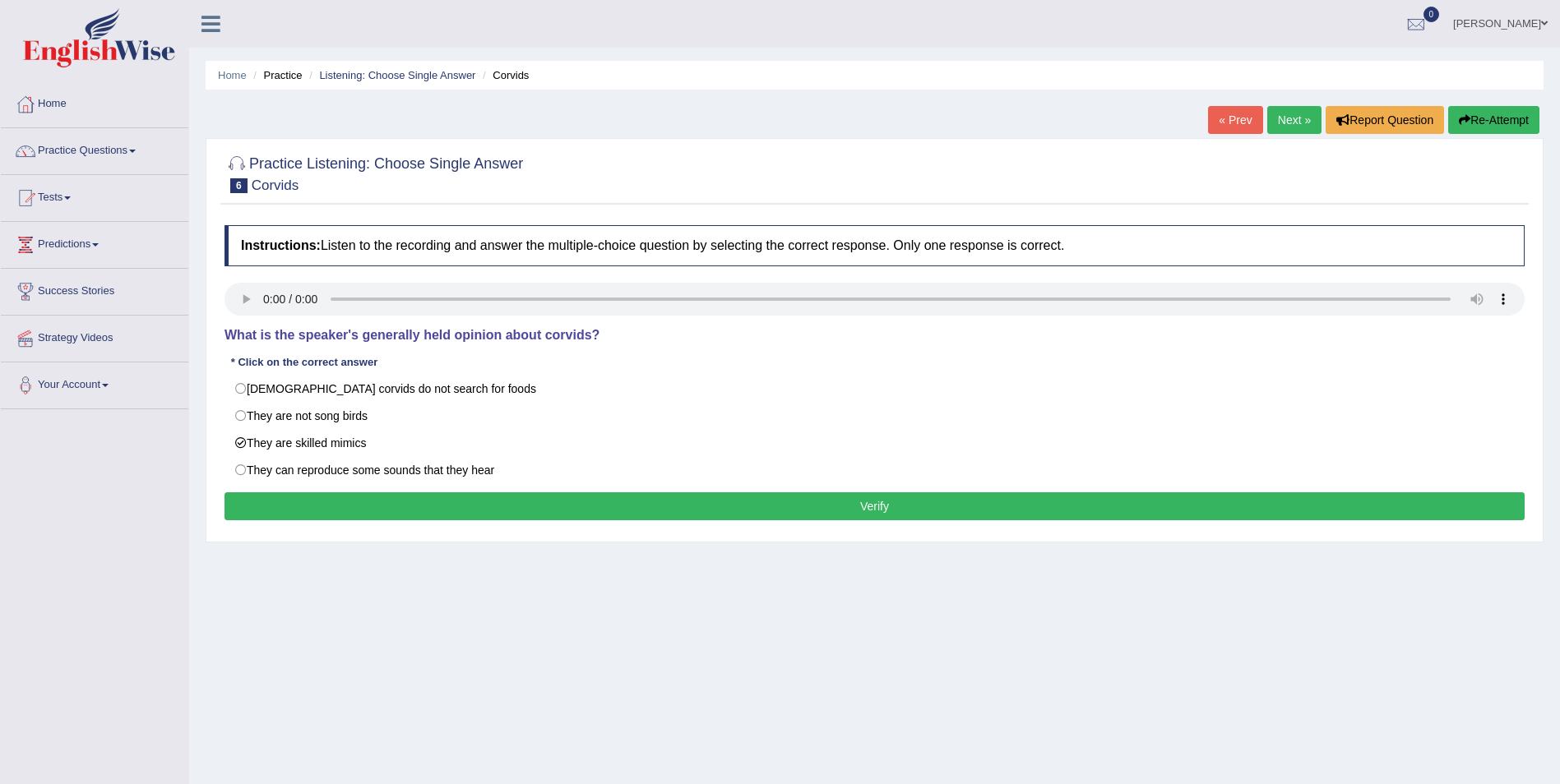
click at [752, 511] on button "Verify" at bounding box center [875, 506] width 1301 height 28
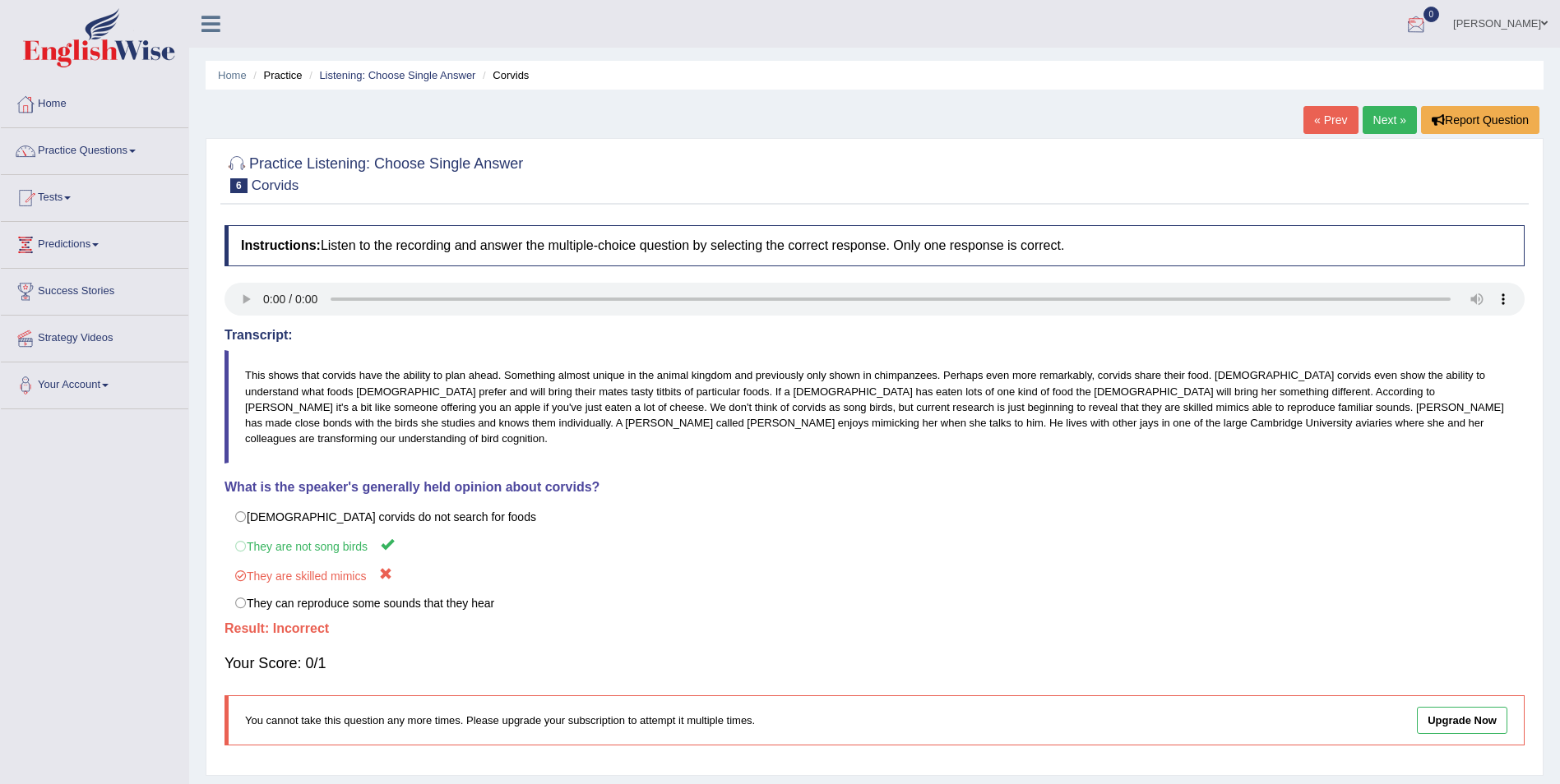
click at [1378, 115] on link "Next »" at bounding box center [1390, 120] width 55 height 28
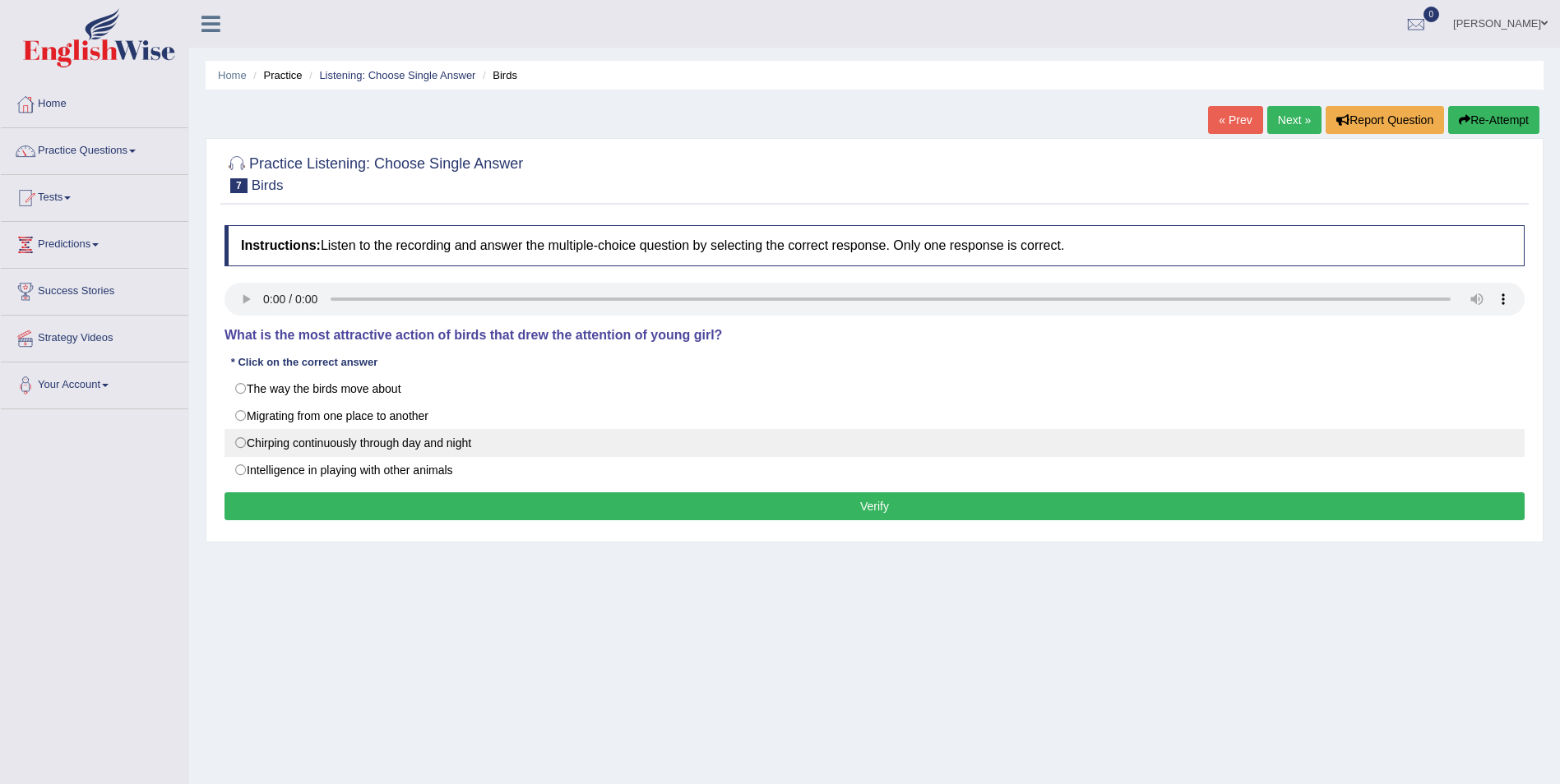
click at [237, 447] on label "Chirping continuously through day and night" at bounding box center [875, 443] width 1301 height 28
radio input "true"
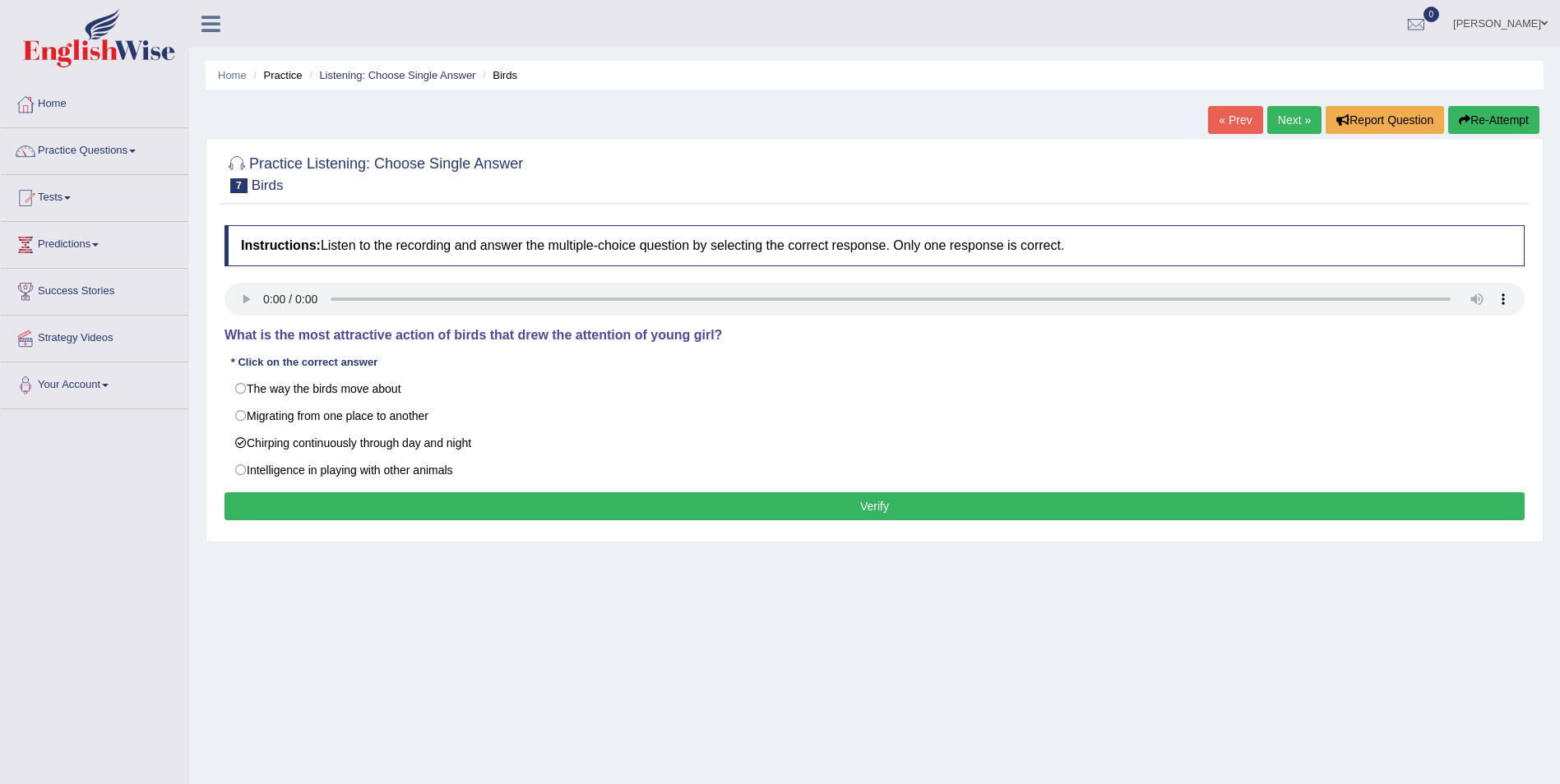
click at [300, 503] on button "Verify" at bounding box center [875, 506] width 1301 height 28
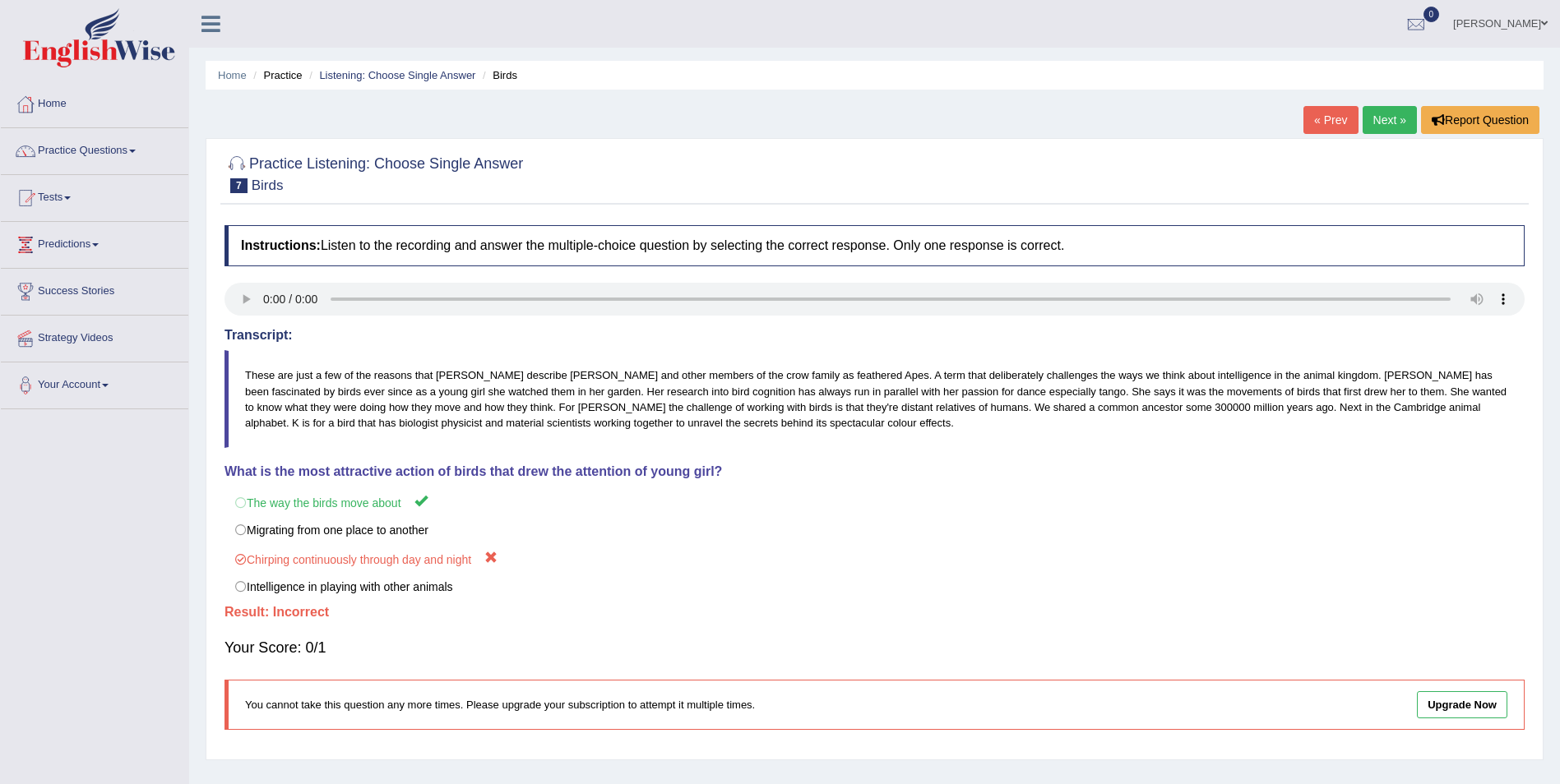
click at [1399, 111] on link "Next »" at bounding box center [1390, 120] width 55 height 28
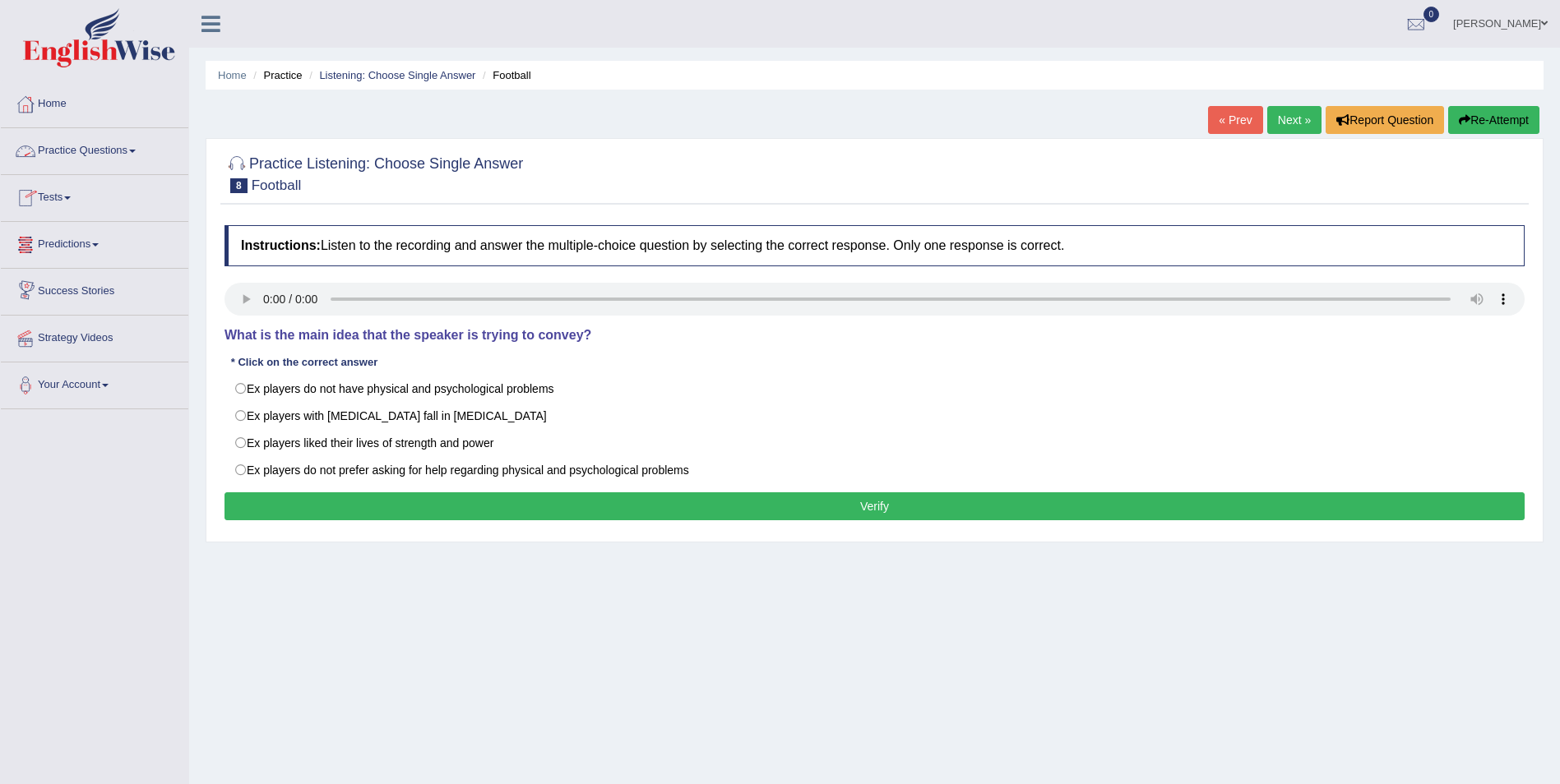
click at [127, 152] on link "Practice Questions" at bounding box center [94, 148] width 188 height 41
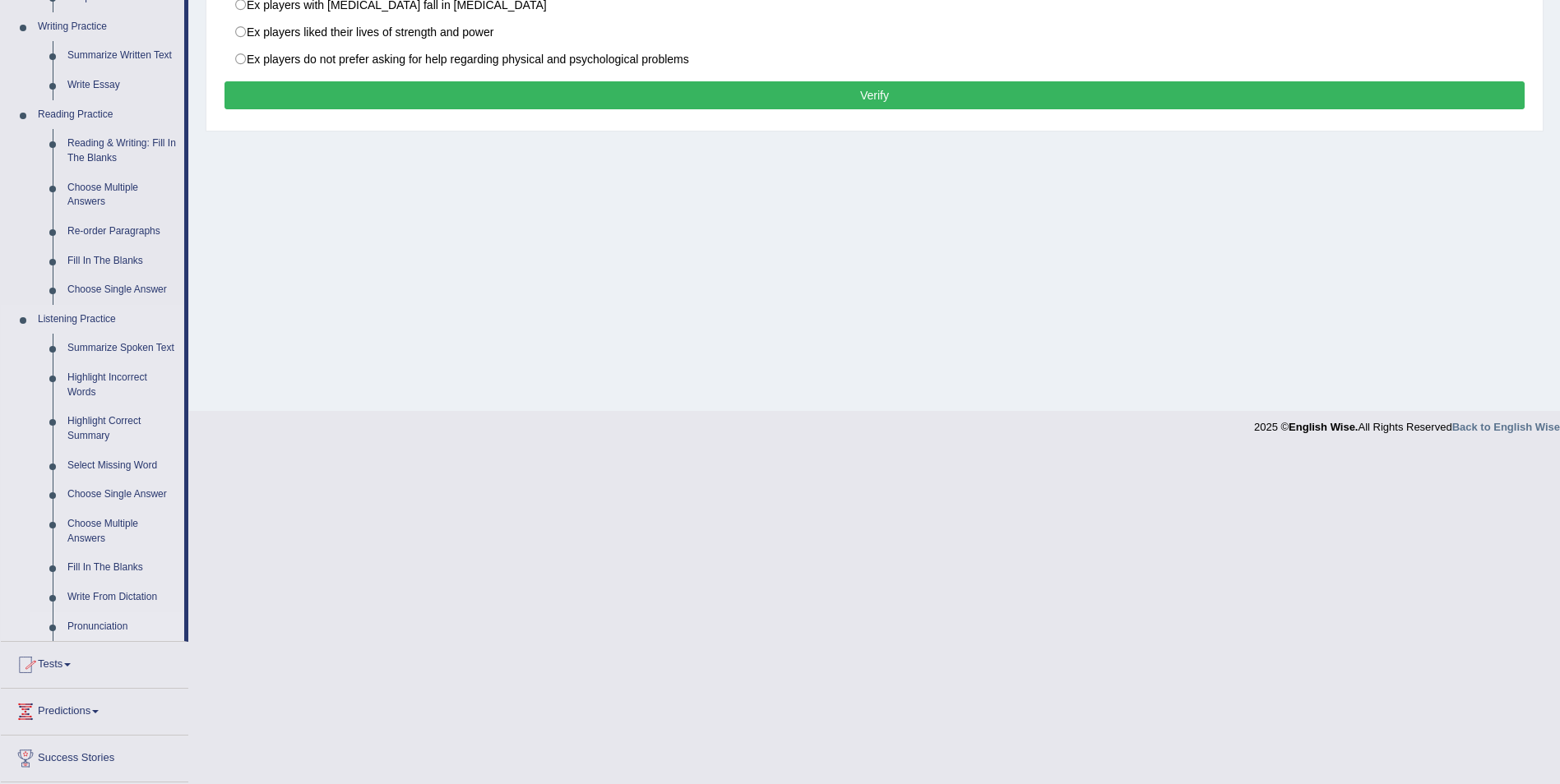
scroll to position [493, 0]
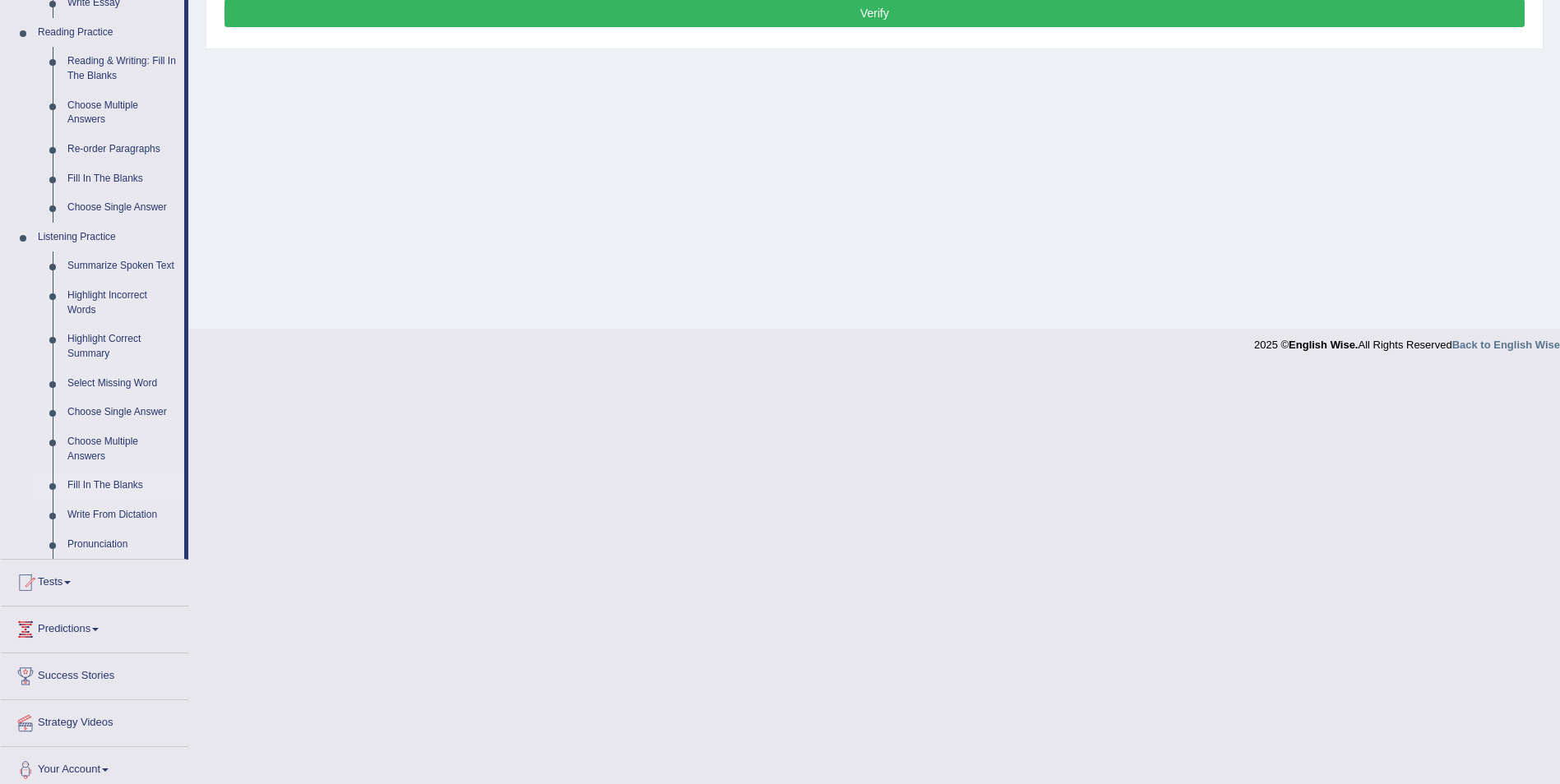
click at [108, 487] on link "Fill In The Blanks" at bounding box center [121, 486] width 124 height 30
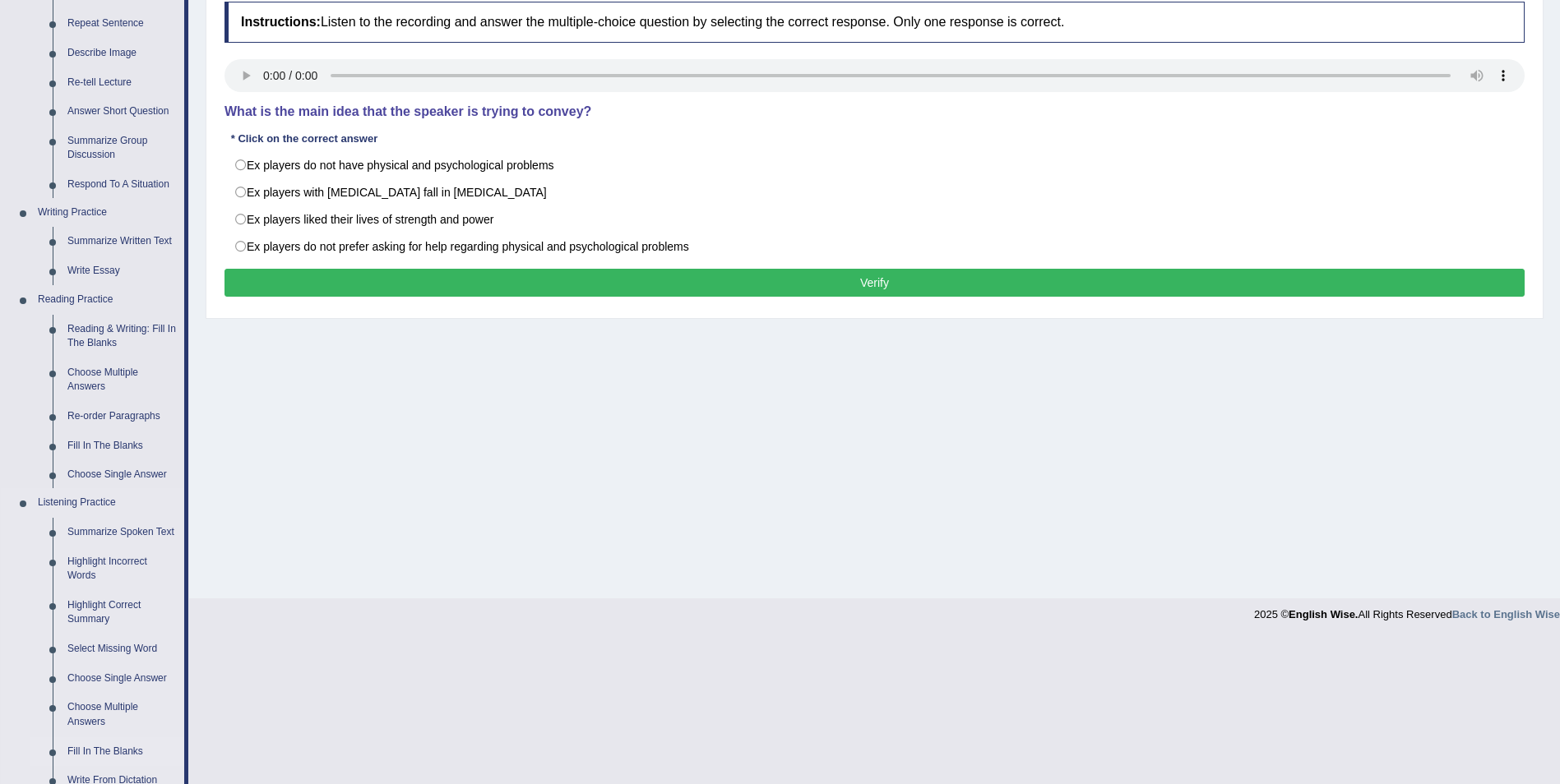
scroll to position [79, 0]
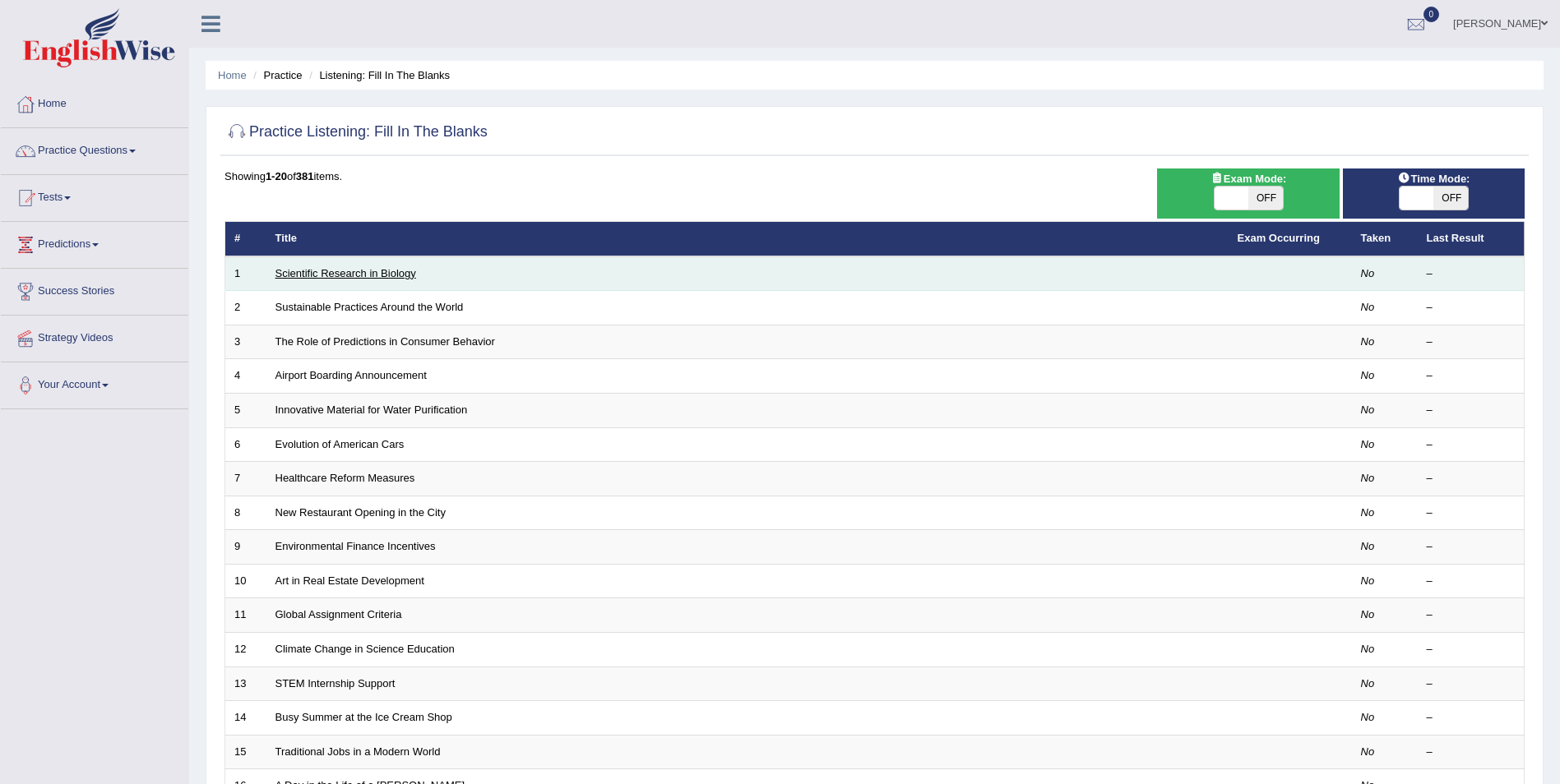
click at [400, 276] on link "Scientific Research in Biology" at bounding box center [347, 273] width 141 height 12
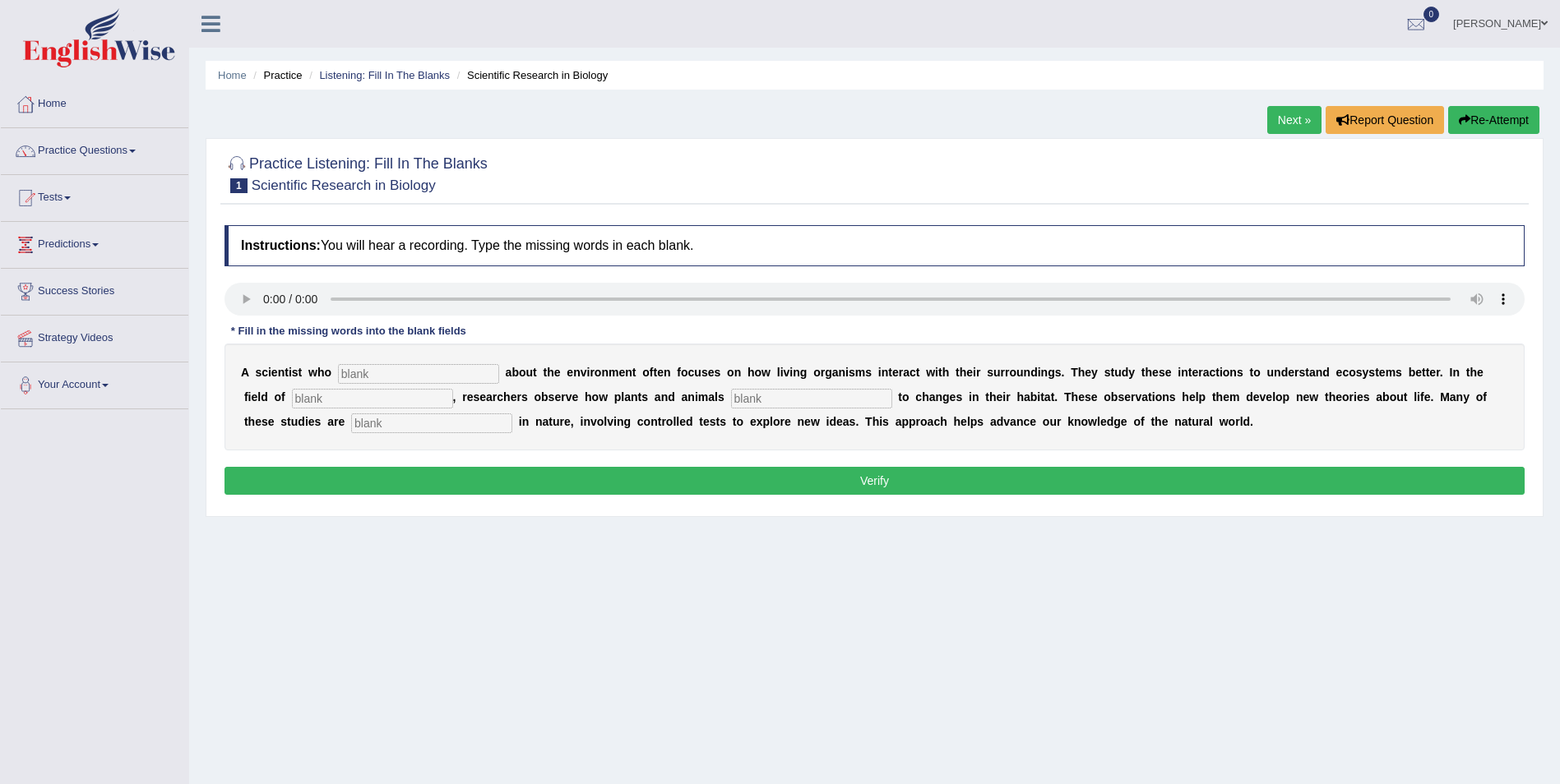
click at [464, 384] on div "A s c i e n t i s t w h o a b o u t t h e e n v i r o n m e n t o f t e n f o c…" at bounding box center [875, 397] width 1301 height 107
click at [454, 375] on input "text" at bounding box center [418, 374] width 161 height 20
type input "care"
click at [316, 395] on input "text" at bounding box center [372, 399] width 161 height 20
click at [731, 392] on input "text" at bounding box center [811, 399] width 161 height 20
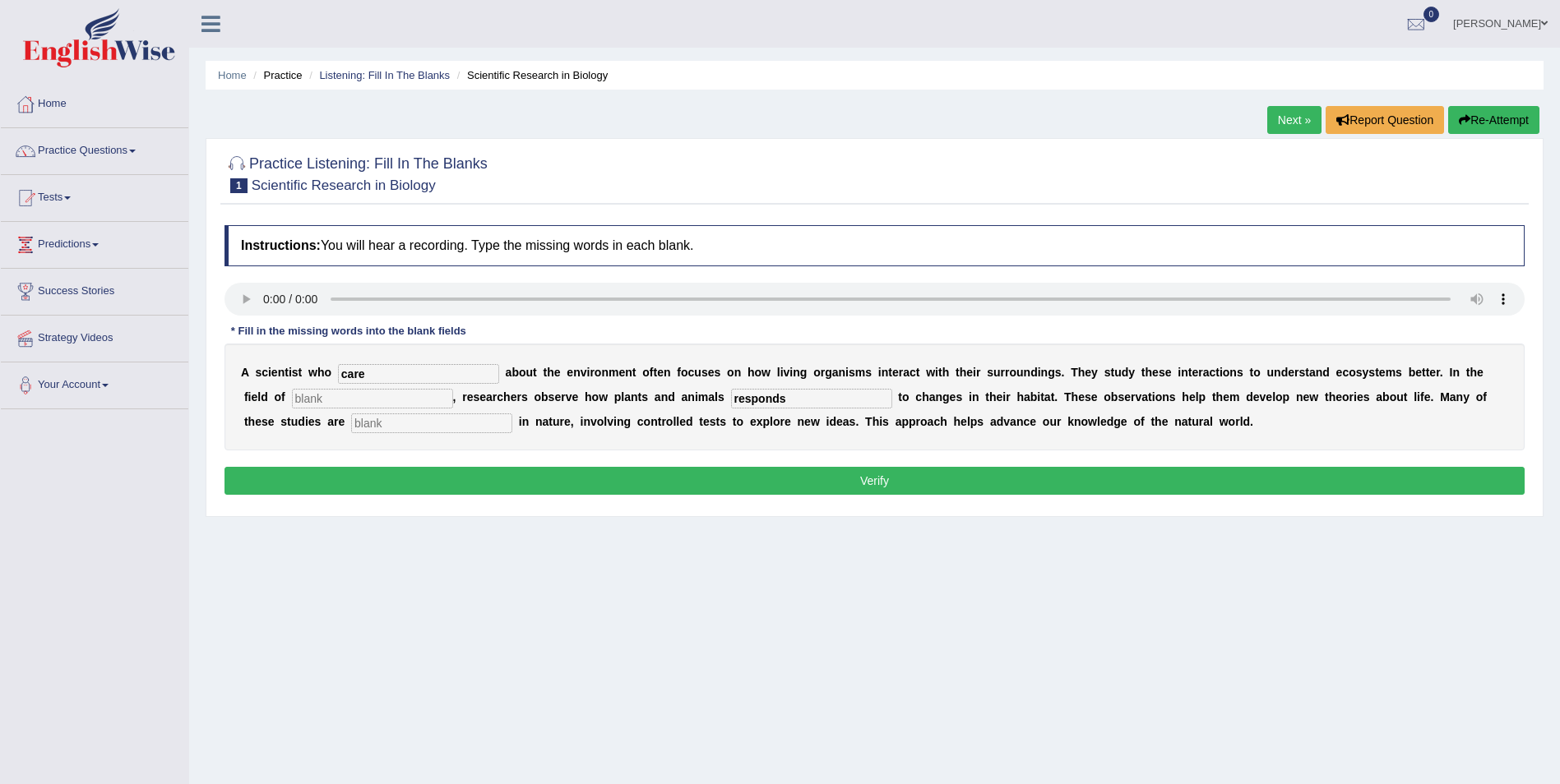
type input "responds"
click at [352, 419] on input "text" at bounding box center [432, 424] width 161 height 20
type input "exprimenting"
click at [359, 372] on input "care" at bounding box center [418, 374] width 161 height 20
type input "cares"
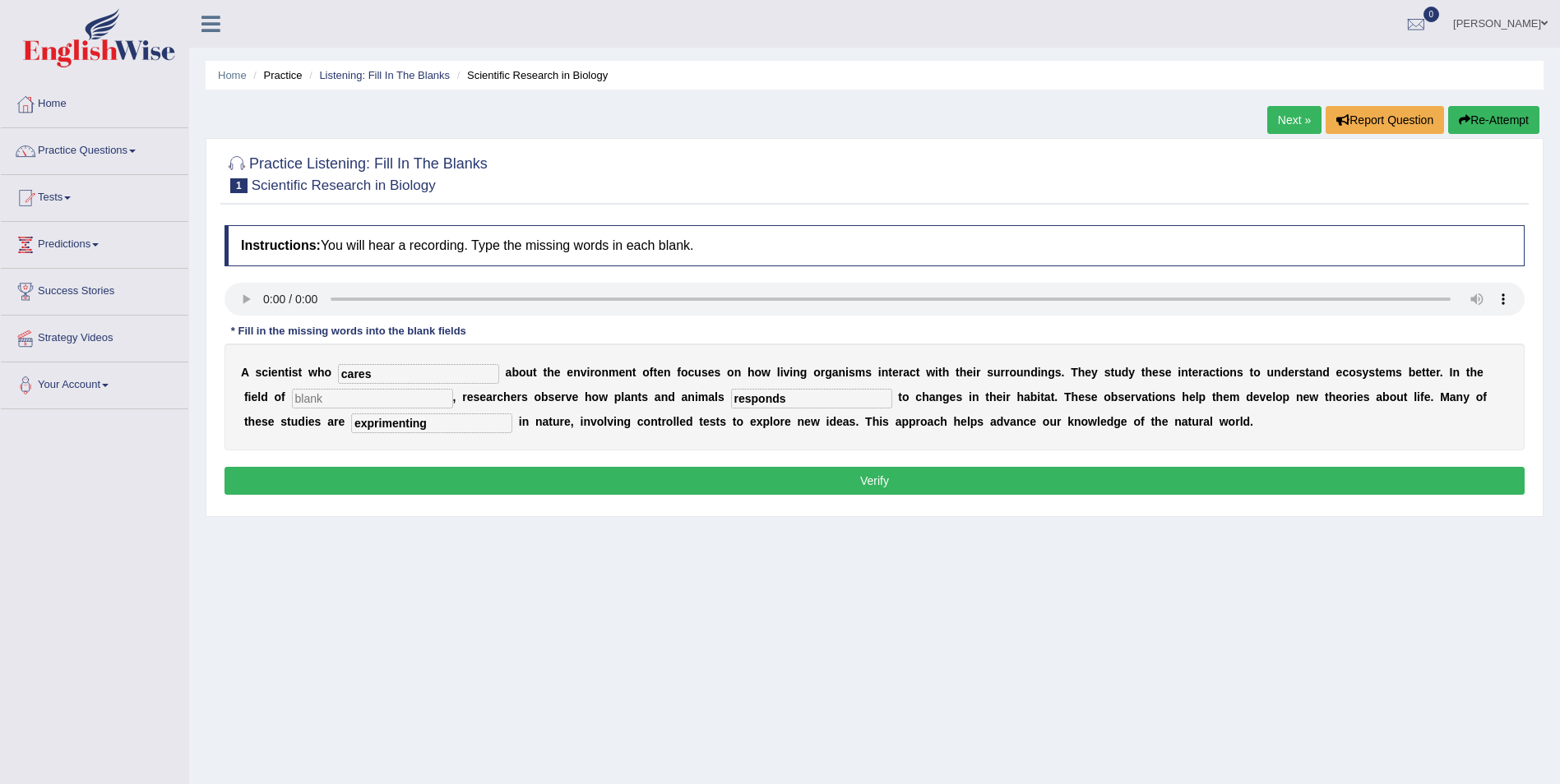
click at [321, 400] on input "text" at bounding box center [372, 399] width 161 height 20
type input "biologiy"
click at [352, 423] on input "exprimenting" at bounding box center [432, 424] width 161 height 20
click at [352, 419] on input "exprimenting" at bounding box center [432, 424] width 161 height 20
type input "exparimenting"
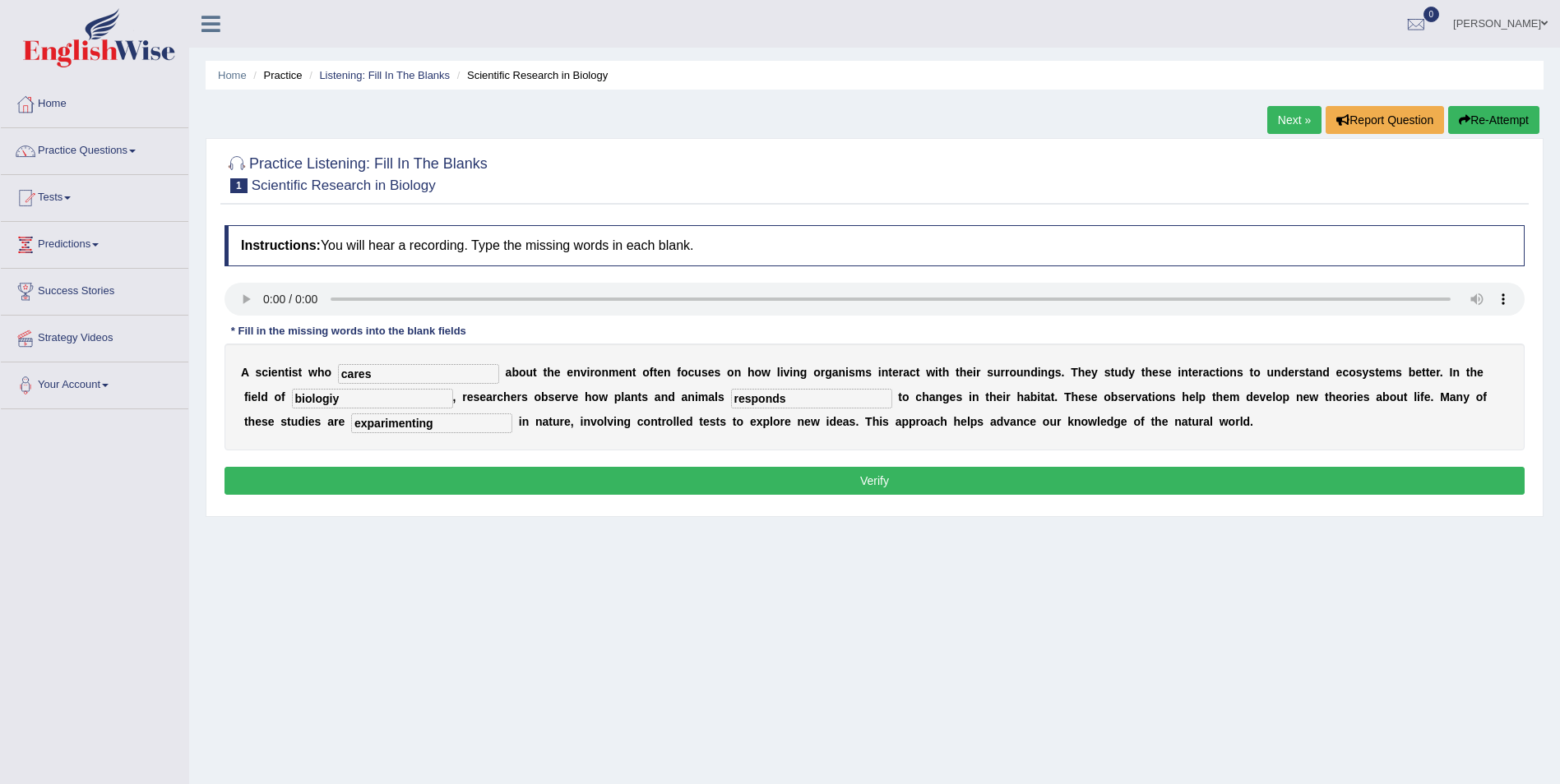
click at [293, 399] on input "biologiy" at bounding box center [372, 399] width 161 height 20
type input "biologhy"
click at [844, 489] on button "Verify" at bounding box center [875, 481] width 1301 height 28
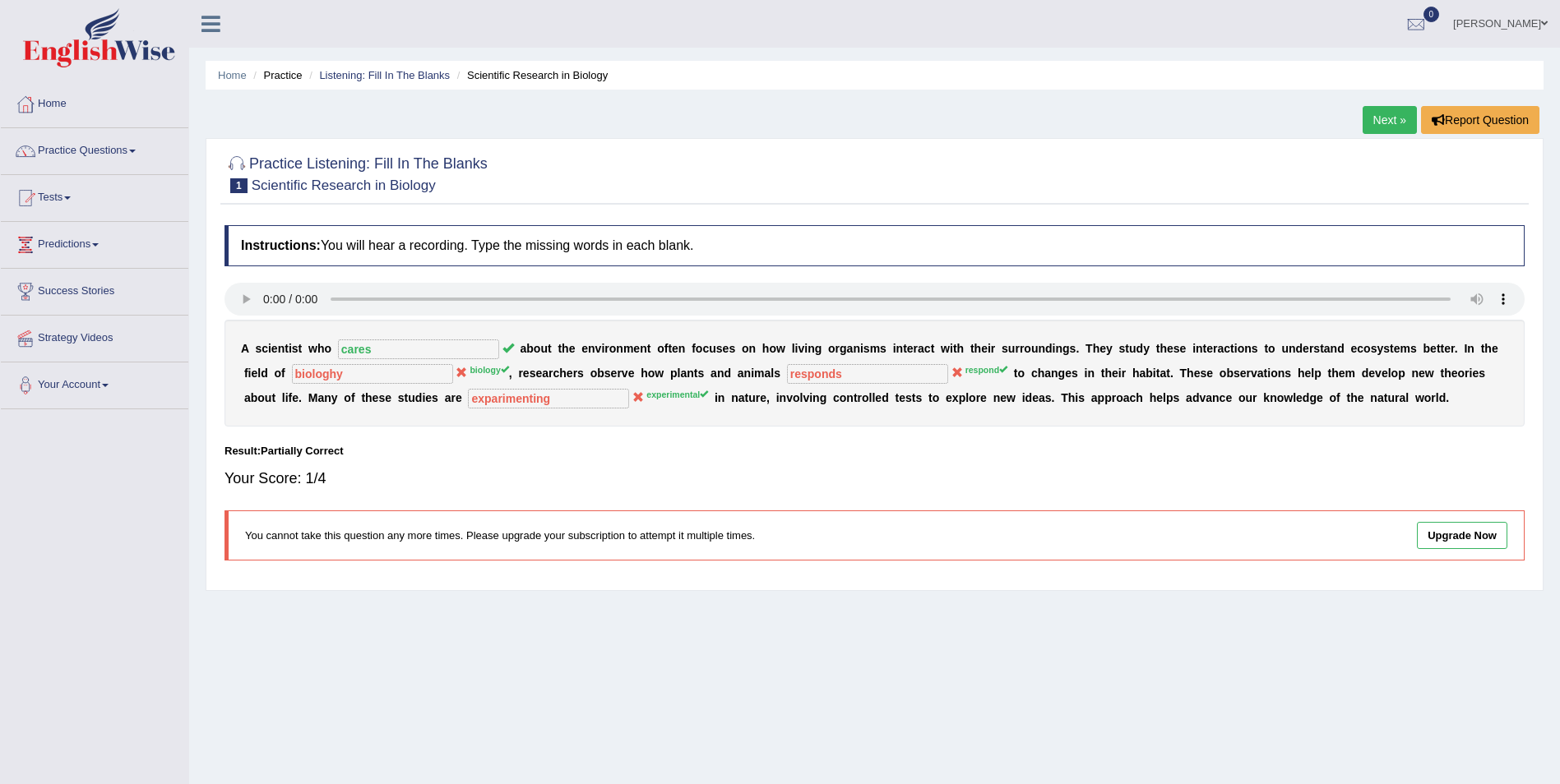
click at [1386, 125] on link "Next »" at bounding box center [1390, 120] width 55 height 28
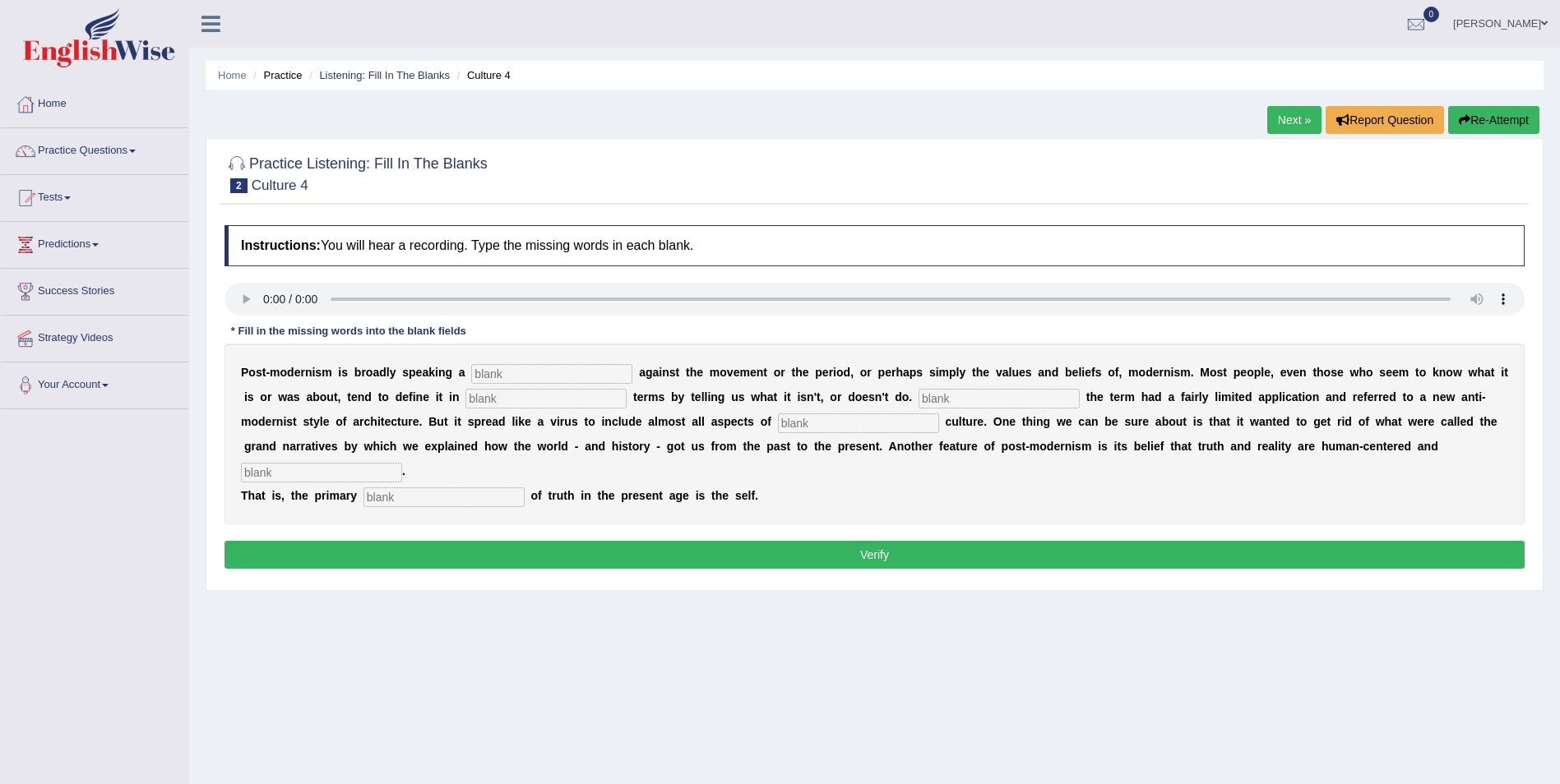
click at [501, 365] on input "text" at bounding box center [552, 374] width 161 height 20
type input "reaction"
click at [468, 405] on input "text" at bounding box center [546, 399] width 161 height 20
type input "negative"
click at [779, 415] on input "text" at bounding box center [859, 424] width 161 height 20
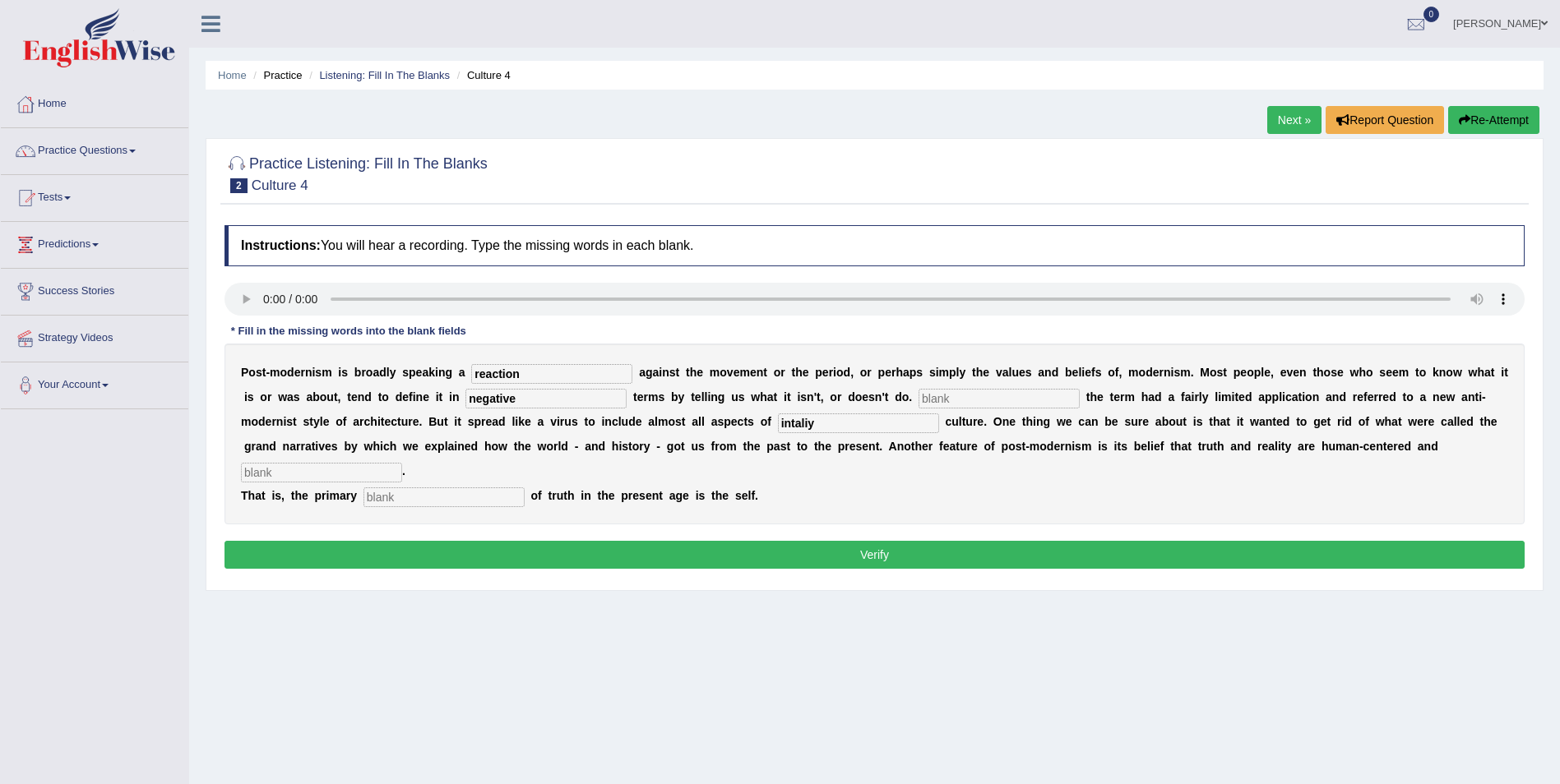
type input "intaliy"
click at [525, 489] on b at bounding box center [528, 495] width 7 height 13
click at [446, 487] on input "text" at bounding box center [444, 497] width 161 height 20
type input "truth"
click at [402, 462] on input "text" at bounding box center [322, 472] width 161 height 20
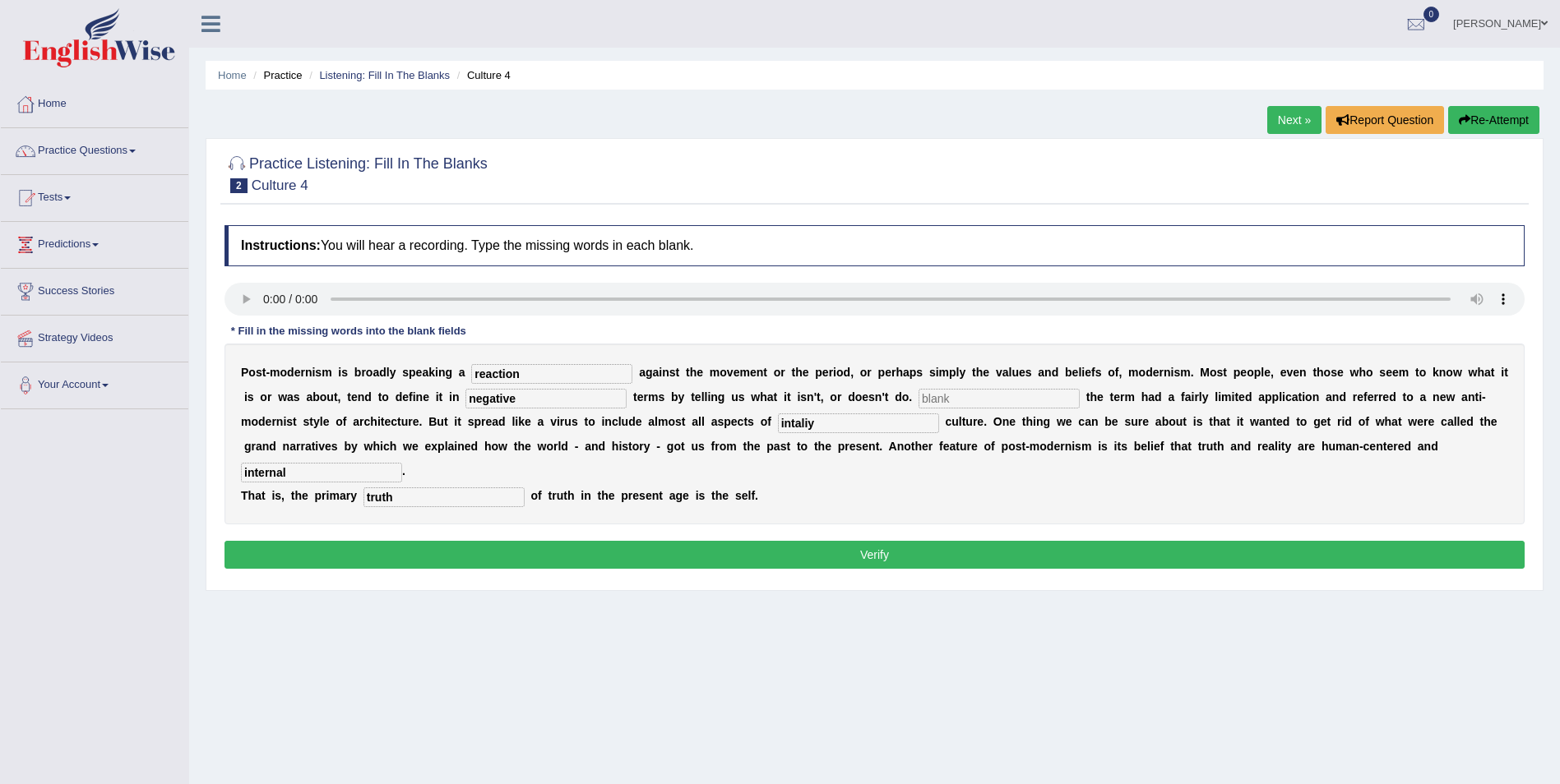
type input "internal"
click at [919, 395] on input "text" at bounding box center [999, 399] width 161 height 20
type input "contrcluture"
click at [779, 424] on input "intaliy" at bounding box center [859, 424] width 161 height 20
click at [779, 420] on input "intaliy" at bounding box center [859, 424] width 161 height 20
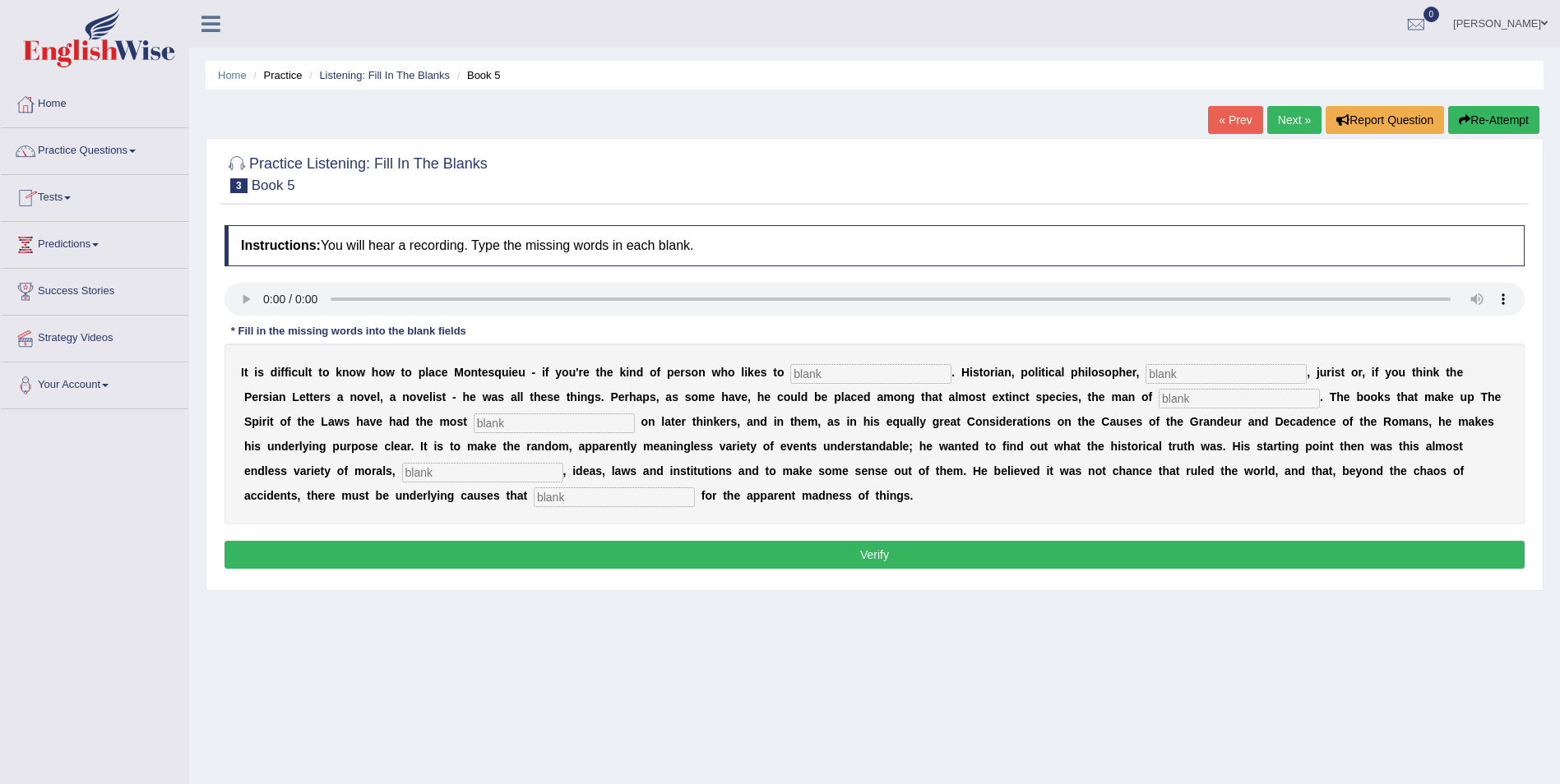
click at [695, 487] on input "text" at bounding box center [615, 497] width 161 height 20
type input "account"
click at [563, 462] on input "text" at bounding box center [483, 472] width 161 height 20
click at [563, 462] on input "customs" at bounding box center [483, 472] width 161 height 20
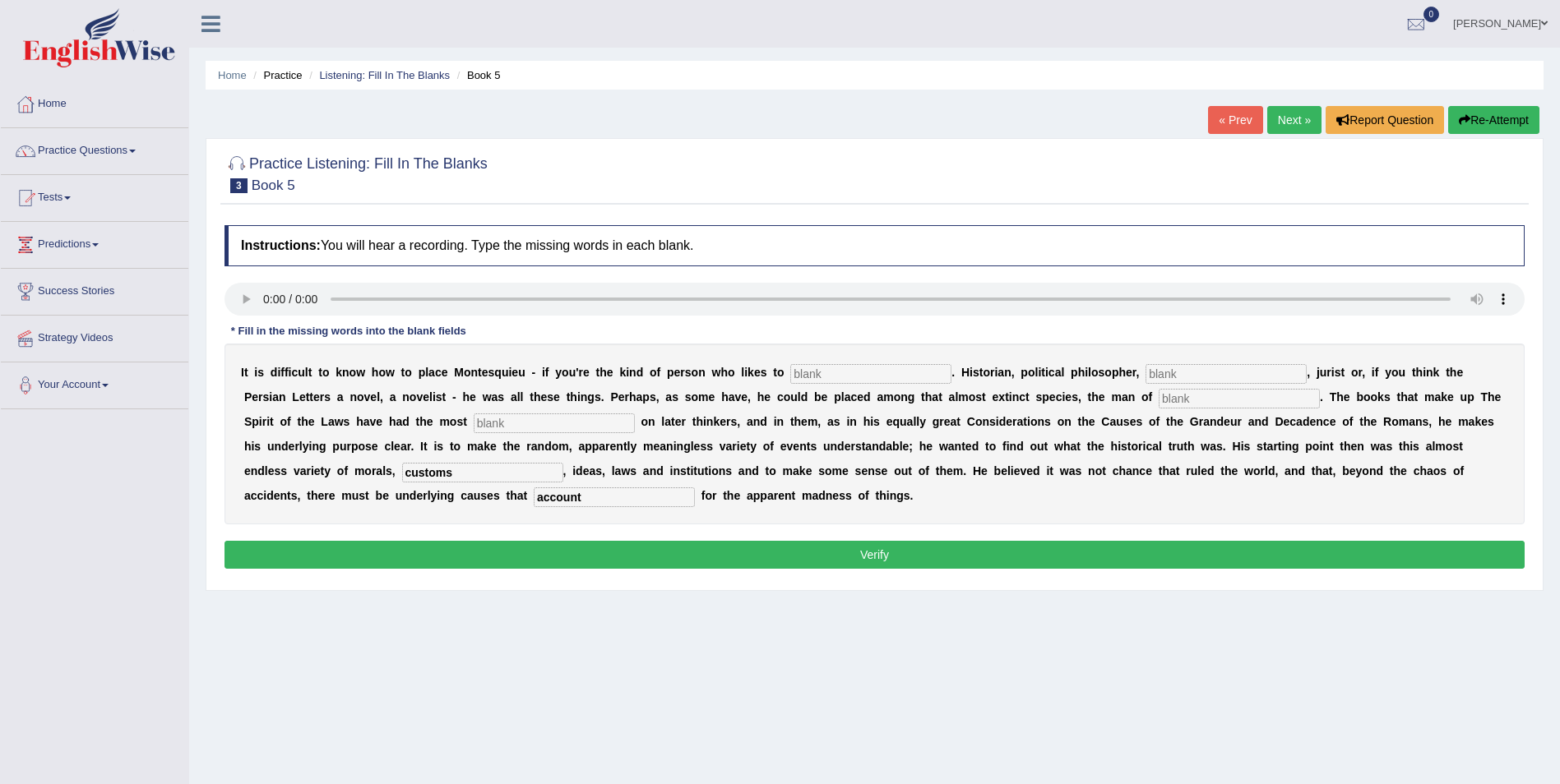
click at [563, 462] on input "customs" at bounding box center [483, 472] width 161 height 20
click at [563, 462] on input "custeoms" at bounding box center [483, 472] width 161 height 20
type input "customes"
click at [474, 424] on input "text" at bounding box center [554, 424] width 161 height 20
type input "influnces"
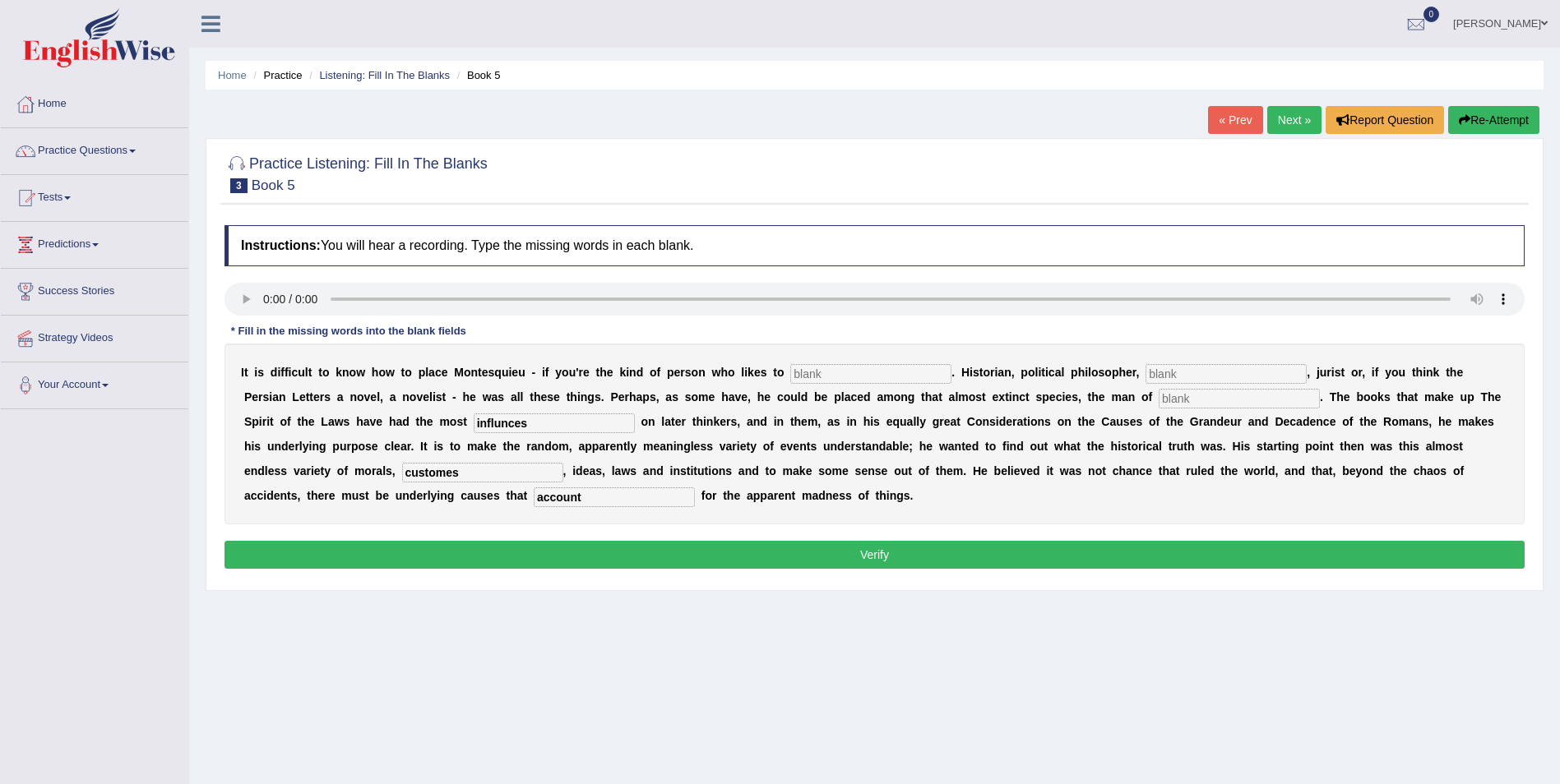
click at [1159, 405] on input "text" at bounding box center [1239, 399] width 161 height 20
type input "letters"
click at [807, 368] on input "text" at bounding box center [871, 374] width 161 height 20
type input "catagory"
click at [1146, 373] on input "text" at bounding box center [1226, 374] width 161 height 20
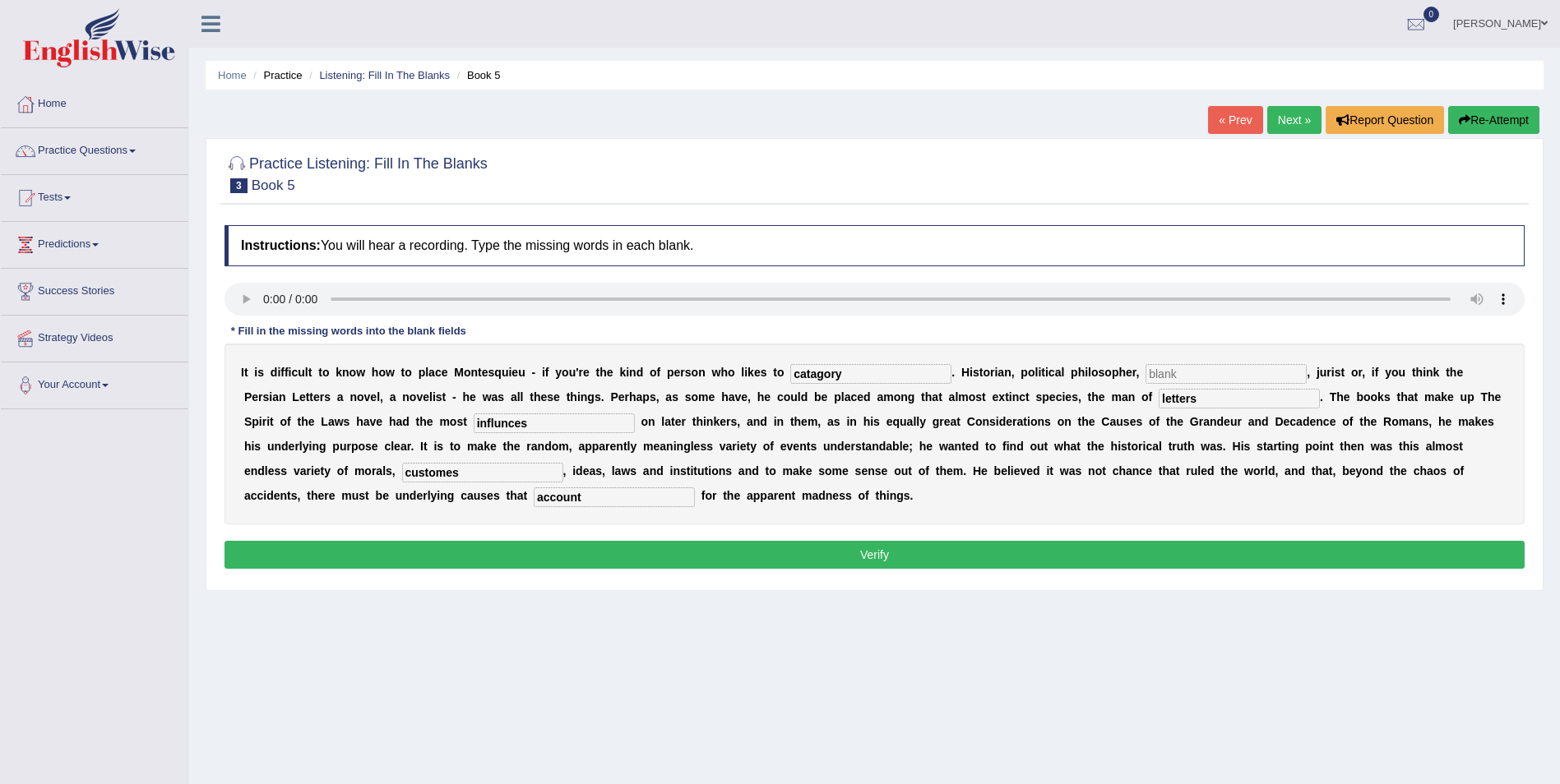
click at [927, 562] on button "Verify" at bounding box center [875, 555] width 1301 height 28
click at [1146, 366] on input "text" at bounding box center [1226, 374] width 161 height 20
type input "juris"
drag, startPoint x: 980, startPoint y: 552, endPoint x: 968, endPoint y: 544, distance: 14.4
click at [980, 552] on button "Verify" at bounding box center [875, 555] width 1301 height 28
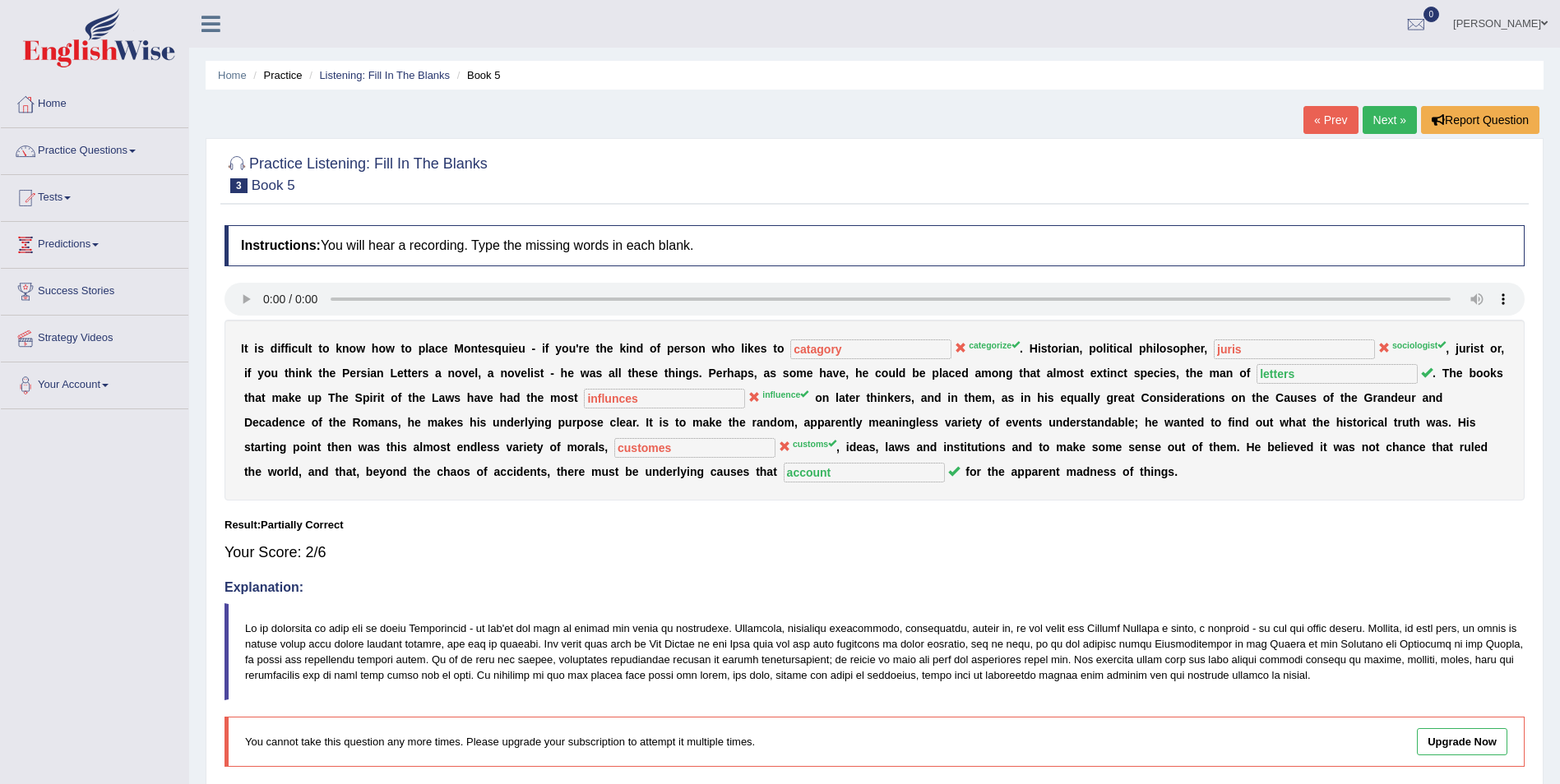
click at [1388, 122] on link "Next »" at bounding box center [1390, 120] width 55 height 28
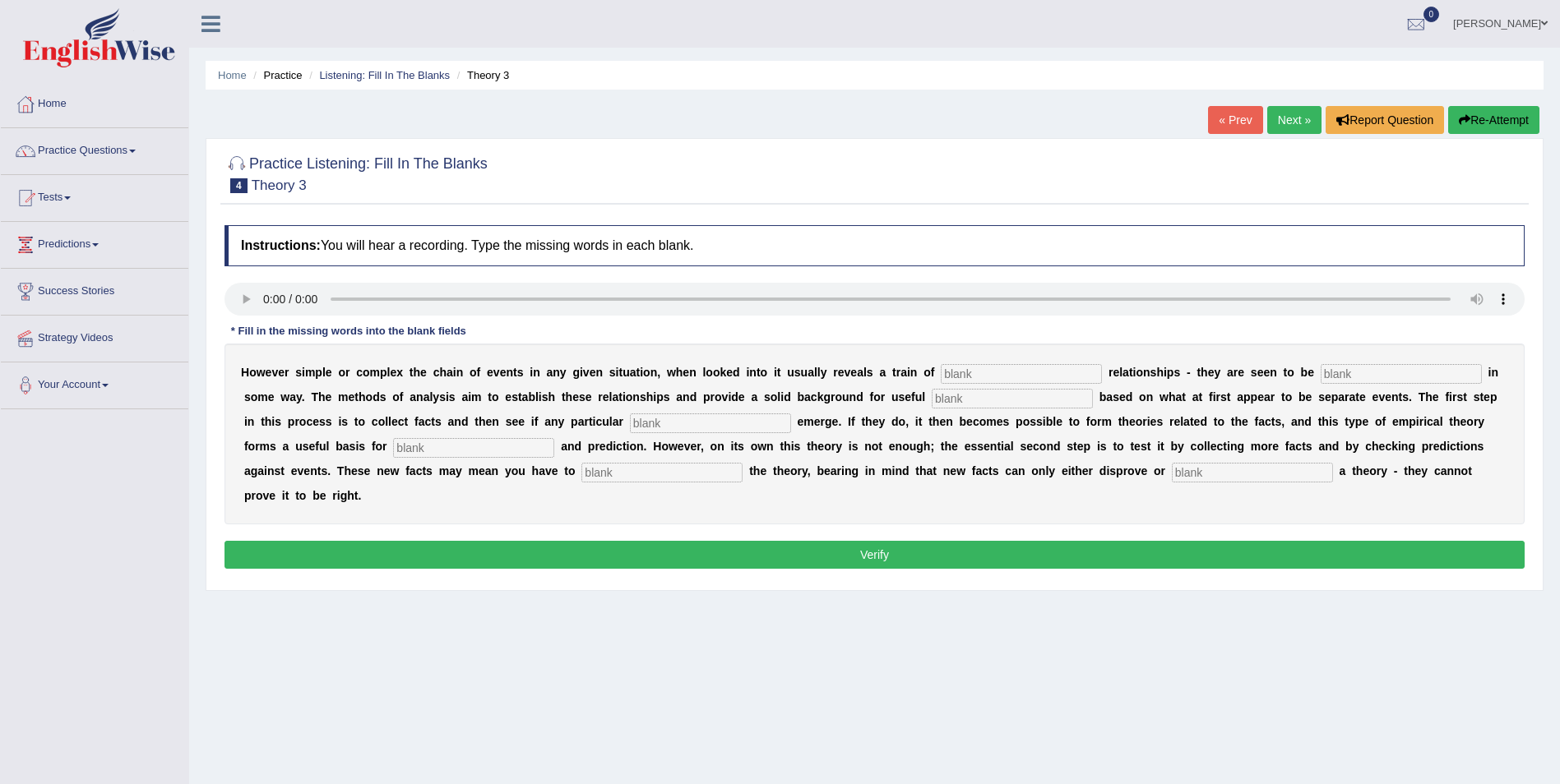
click at [1544, 28] on span at bounding box center [1544, 23] width 7 height 11
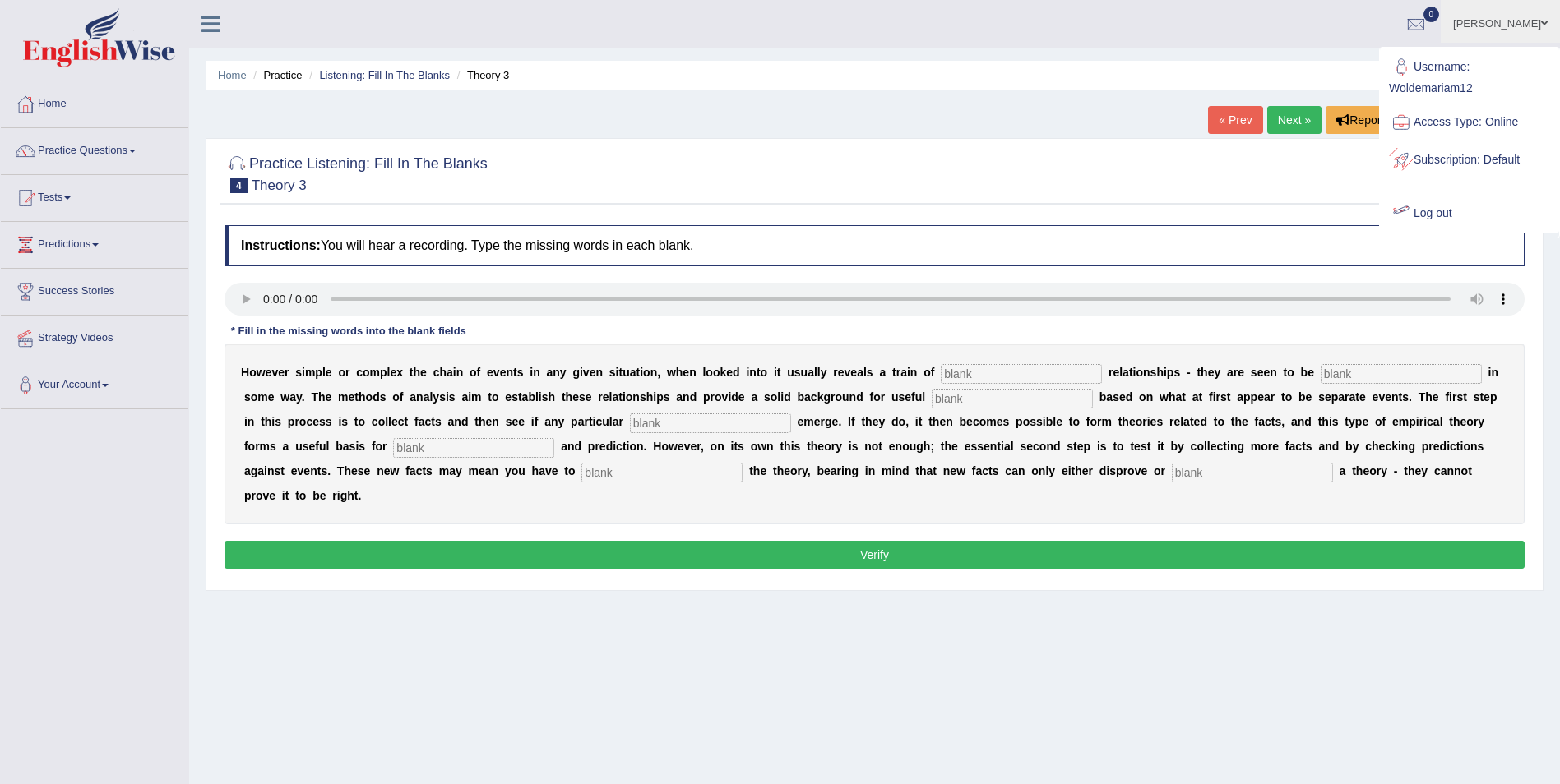
click at [1434, 217] on link "Log out" at bounding box center [1470, 213] width 178 height 38
